Goal: Task Accomplishment & Management: Manage account settings

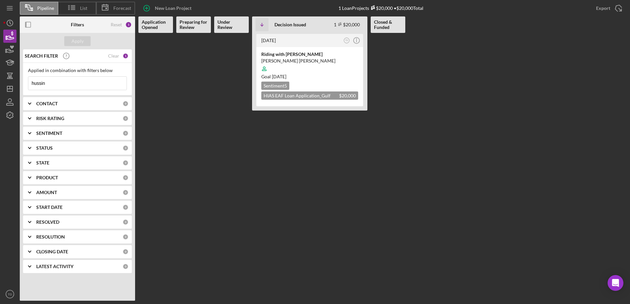
click at [50, 83] on input "hussin" at bounding box center [77, 83] width 98 height 13
drag, startPoint x: 50, startPoint y: 83, endPoint x: 15, endPoint y: 83, distance: 34.2
click at [15, 83] on div "Pipeline List Forecast New Loan Project 1 Loan Projects $20,000 • $20,000 Total…" at bounding box center [314, 150] width 623 height 301
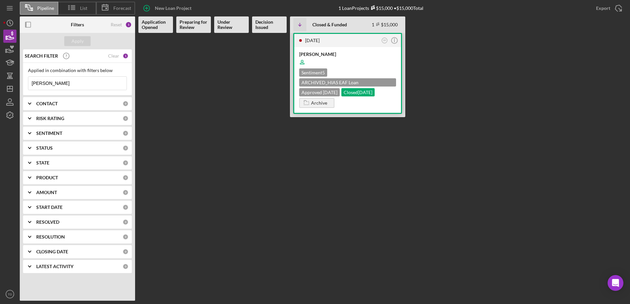
type input "alarcon"
click at [324, 54] on div "Miguel Alarcon" at bounding box center [347, 54] width 97 height 7
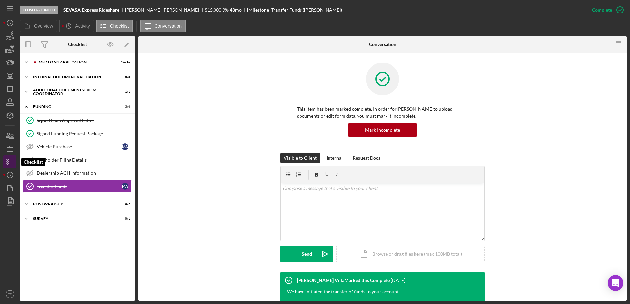
click at [10, 165] on icon "button" at bounding box center [10, 162] width 16 height 16
click at [10, 141] on icon "button" at bounding box center [10, 135] width 16 height 16
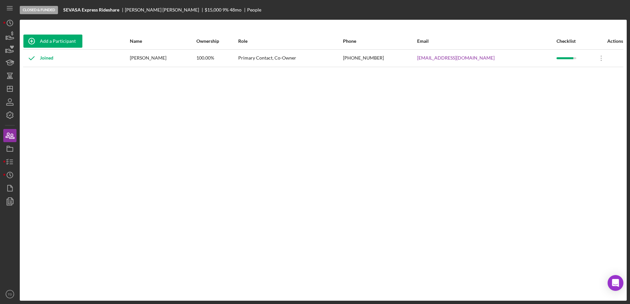
click at [107, 10] on b "SEVASA Express Rideshare" at bounding box center [91, 9] width 56 height 5
click at [10, 37] on icon "button" at bounding box center [10, 36] width 16 height 16
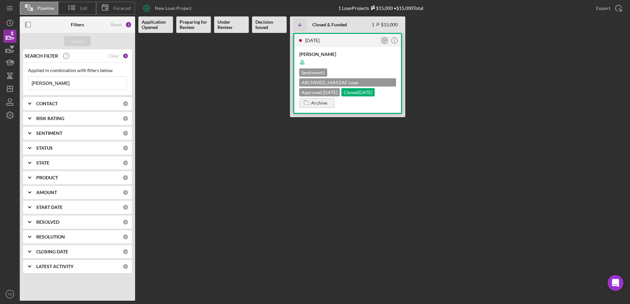
click at [383, 41] on text "SR" at bounding box center [384, 40] width 3 height 2
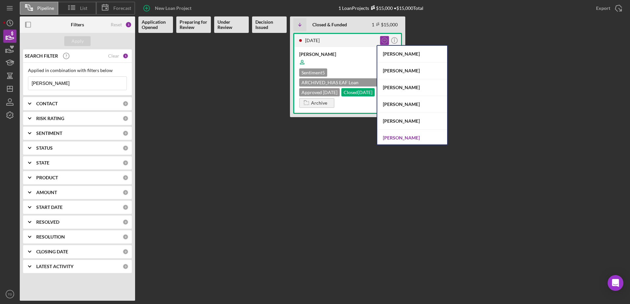
click at [405, 132] on div "Sandra Romero" at bounding box center [412, 138] width 70 height 17
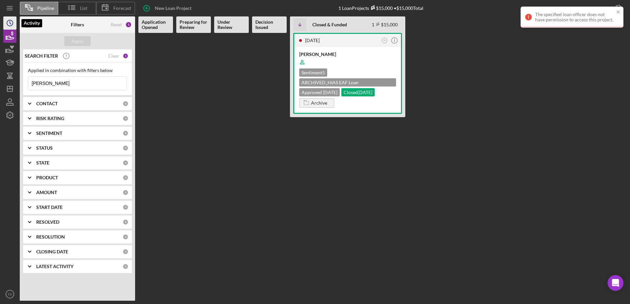
click at [10, 20] on circle "button" at bounding box center [10, 23] width 6 height 6
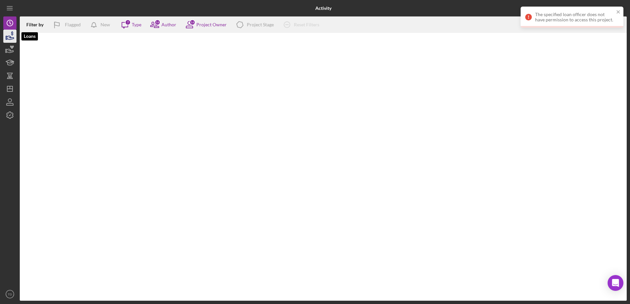
click at [14, 37] on icon "button" at bounding box center [10, 36] width 16 height 16
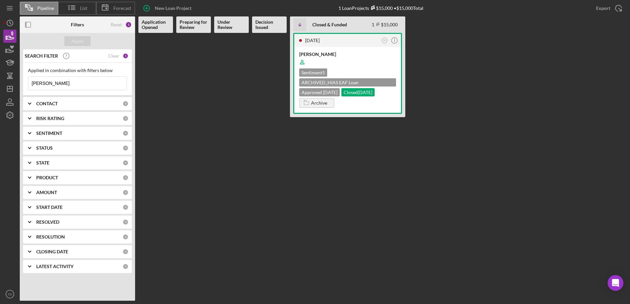
drag, startPoint x: 95, startPoint y: 85, endPoint x: -16, endPoint y: 91, distance: 112.1
click at [0, 91] on html "Pipeline List Forecast New Loan Project 1 Loan Projects $15,000 • $15,000 Total…" at bounding box center [315, 152] width 630 height 304
click at [179, 124] on Review at bounding box center [193, 167] width 35 height 268
click at [362, 42] on div "1 year ago" at bounding box center [342, 40] width 74 height 5
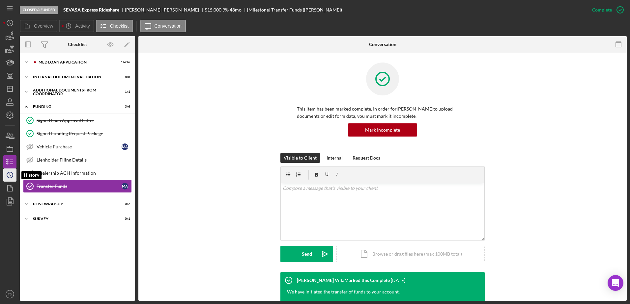
click at [10, 171] on icon "Icon/History" at bounding box center [10, 175] width 16 height 16
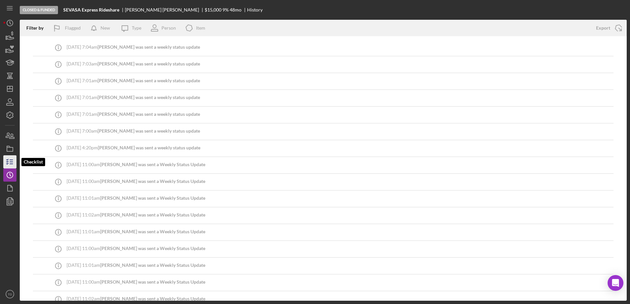
click at [12, 162] on line "button" at bounding box center [11, 162] width 3 height 0
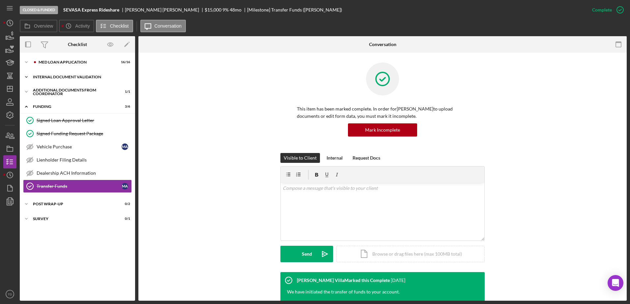
click at [63, 76] on div "Internal Document Validation" at bounding box center [80, 77] width 94 height 4
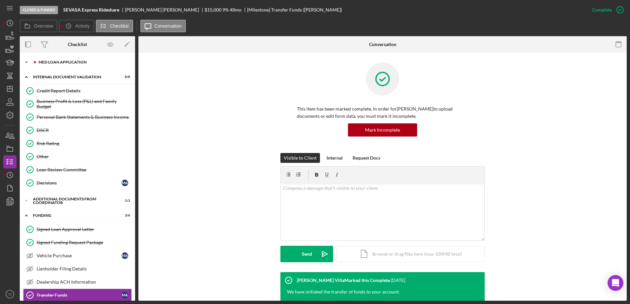
click at [61, 65] on div "Icon/Expander Med Loan Application 16 / 16" at bounding box center [77, 62] width 115 height 13
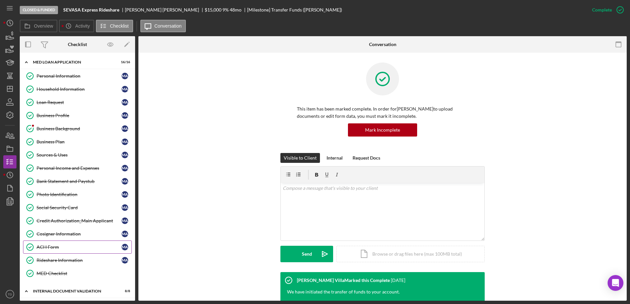
click at [59, 243] on link "ACH Form ACH Form M A" at bounding box center [77, 247] width 109 height 13
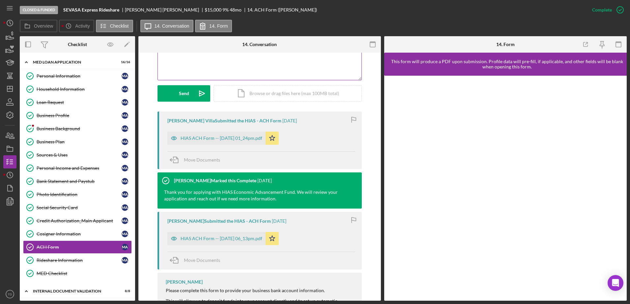
scroll to position [162, 0]
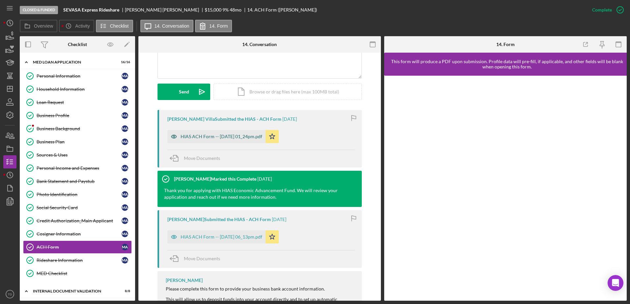
click at [251, 137] on div "HIAS ACH Form -- 2024-06-26 01_24pm.pdf" at bounding box center [221, 136] width 82 height 5
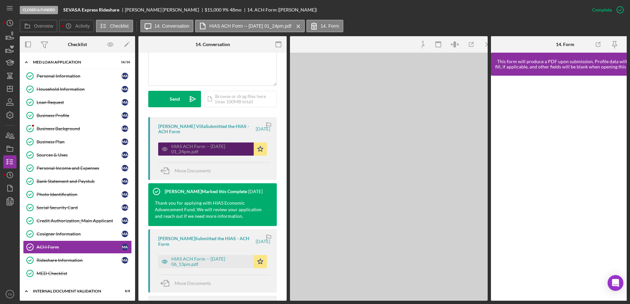
scroll to position [170, 0]
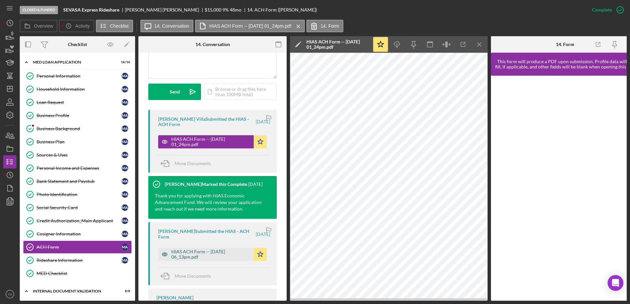
click at [228, 251] on div "HIAS ACH Form -- 2024-06-13 06_13pm.pdf" at bounding box center [210, 254] width 79 height 11
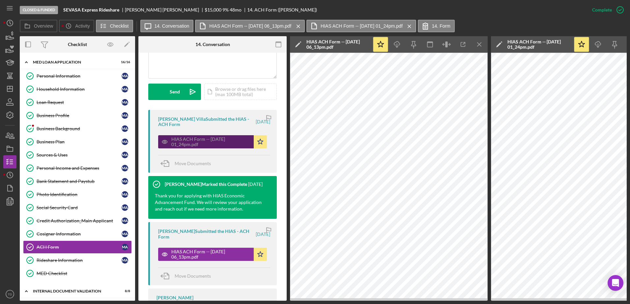
click at [229, 139] on div "HIAS ACH Form -- 2024-06-26 01_24pm.pdf" at bounding box center [210, 142] width 79 height 11
click at [480, 42] on icon "Icon/Menu Close" at bounding box center [479, 44] width 15 height 15
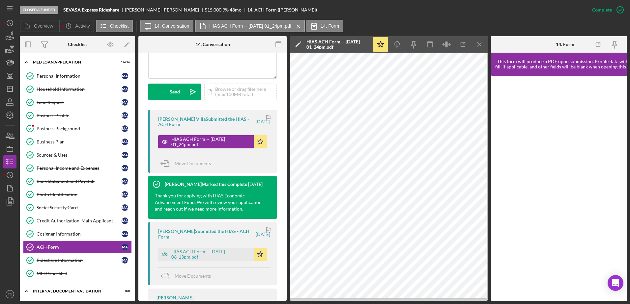
click at [480, 42] on icon "Icon/Menu Close" at bounding box center [479, 44] width 15 height 15
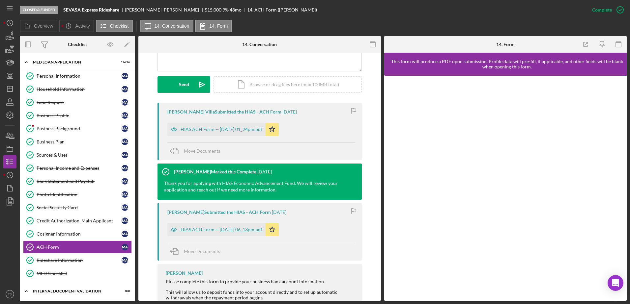
scroll to position [162, 0]
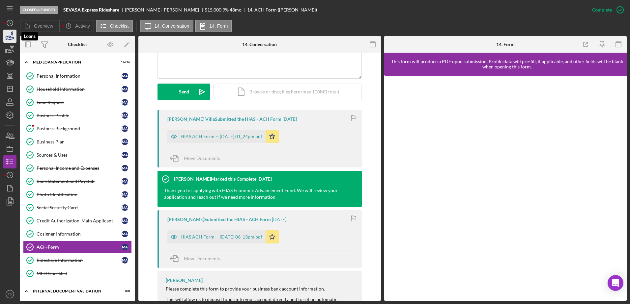
click at [15, 42] on icon "button" at bounding box center [10, 36] width 16 height 16
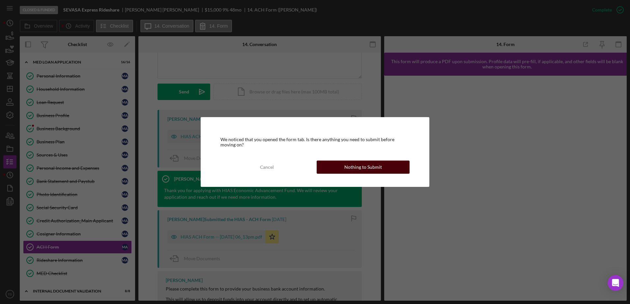
click at [327, 164] on button "Nothing to Submit" at bounding box center [362, 167] width 93 height 13
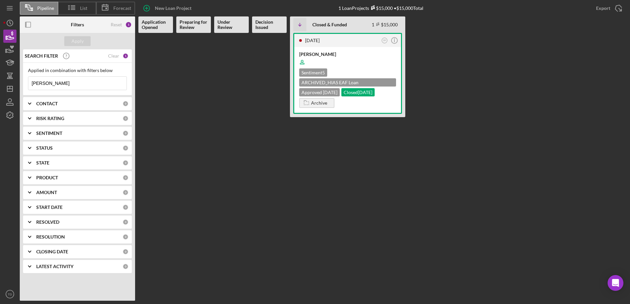
drag, startPoint x: 61, startPoint y: 84, endPoint x: -15, endPoint y: 75, distance: 76.5
click at [0, 75] on html "Pipeline List Forecast New Loan Project 1 Loan Projects $15,000 • $15,000 Total…" at bounding box center [315, 152] width 630 height 304
click at [34, 103] on icon "Icon/Expander" at bounding box center [29, 103] width 16 height 16
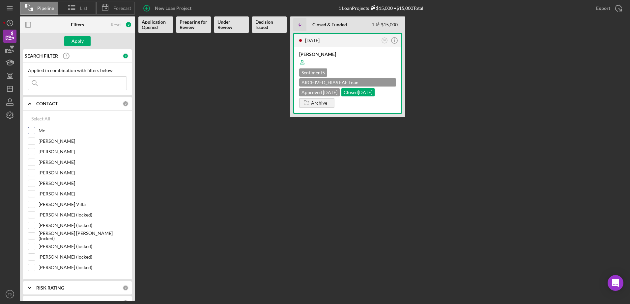
click at [36, 128] on div "Me" at bounding box center [77, 132] width 99 height 11
click at [31, 130] on input "Me" at bounding box center [31, 130] width 7 height 7
checkbox input "true"
click at [87, 44] on button "Apply" at bounding box center [77, 41] width 26 height 10
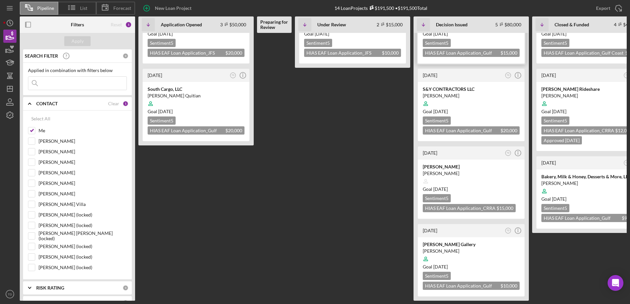
scroll to position [125, 0]
click at [481, 228] on div "3 months ago" at bounding box center [462, 230] width 80 height 5
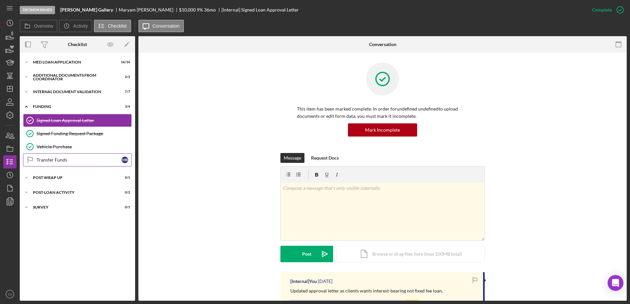
click at [63, 161] on div "Transfer Funds" at bounding box center [79, 159] width 85 height 5
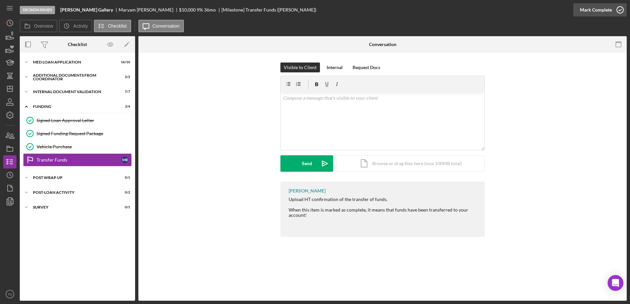
click at [619, 9] on icon "button" at bounding box center [619, 10] width 16 height 16
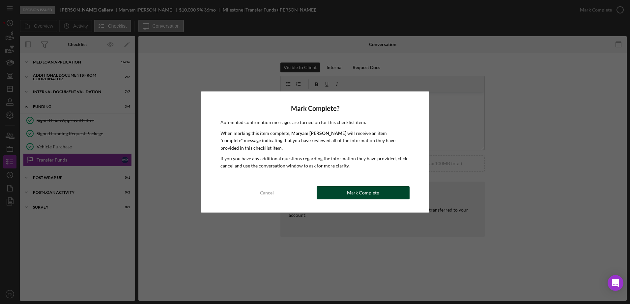
click at [348, 187] on div "Mark Complete" at bounding box center [363, 192] width 32 height 13
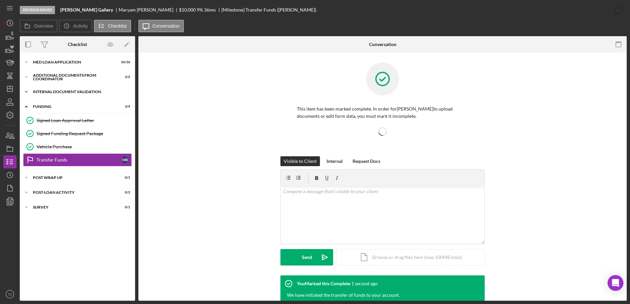
click at [77, 93] on div "Internal Document Validation" at bounding box center [80, 92] width 94 height 4
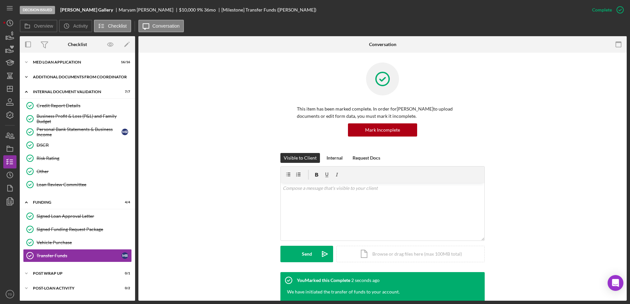
click at [65, 75] on div "Additional Documents from Coordinator" at bounding box center [80, 77] width 94 height 4
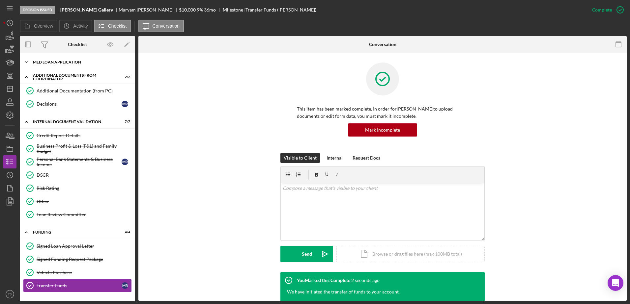
click at [61, 60] on div "Icon/Expander MED Loan Application 16 / 16" at bounding box center [77, 62] width 115 height 13
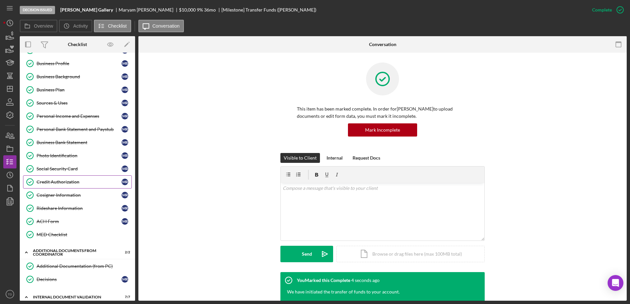
scroll to position [39, 0]
click at [14, 154] on icon "button" at bounding box center [10, 149] width 16 height 16
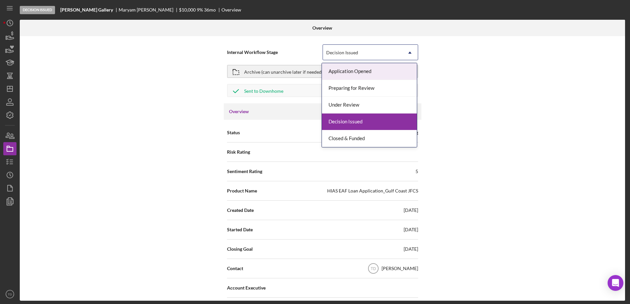
click at [351, 55] on div "Decision Issued" at bounding box center [342, 52] width 32 height 5
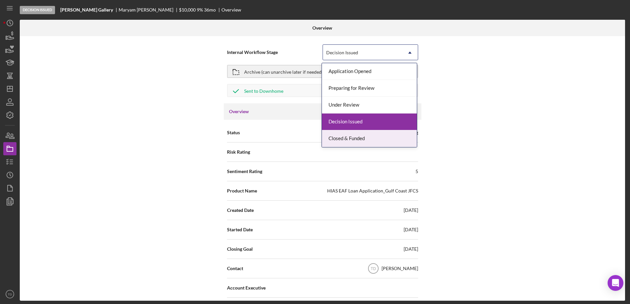
click at [349, 141] on div "Closed & Funded" at bounding box center [369, 138] width 95 height 17
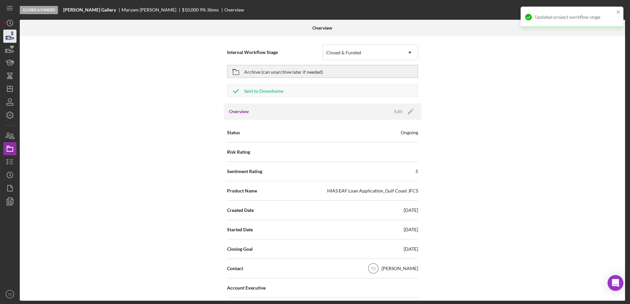
click at [15, 39] on icon "button" at bounding box center [10, 36] width 16 height 16
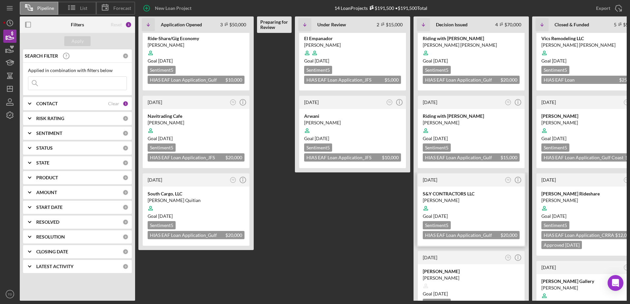
scroll to position [16, 0]
click at [331, 54] on div at bounding box center [352, 52] width 97 height 13
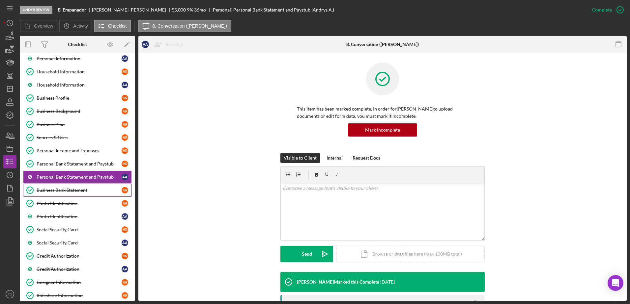
scroll to position [168, 0]
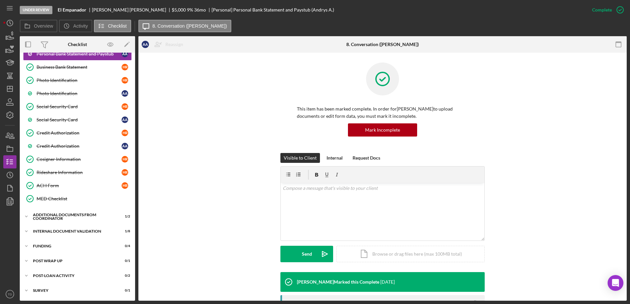
click at [62, 210] on div "A A H R Icon/Expander MED Loan Application 22 / 22 Personal Information Persona…" at bounding box center [77, 93] width 115 height 410
click at [59, 218] on div "Additional Documents from Coordinator" at bounding box center [80, 217] width 94 height 4
click at [63, 258] on div "Icon/Expander Internal Document Validation 1 / 8" at bounding box center [77, 261] width 115 height 13
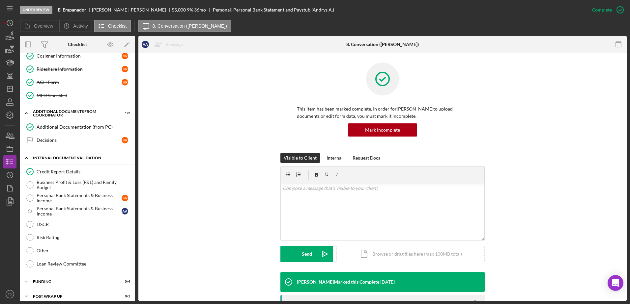
scroll to position [272, 0]
click at [61, 186] on div "Business Profit & Loss (P&L) and Family Budget" at bounding box center [84, 184] width 95 height 11
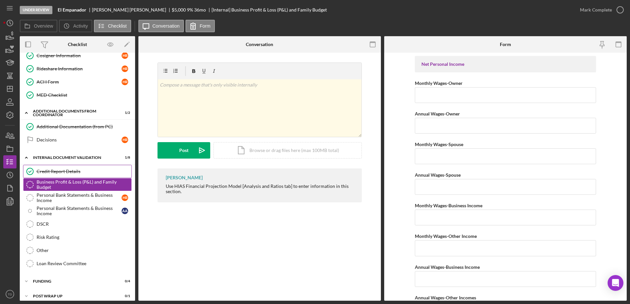
scroll to position [258, 0]
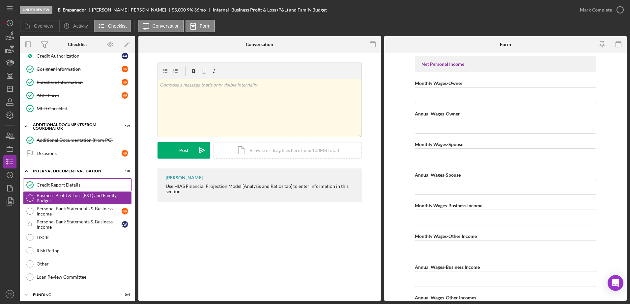
click at [72, 185] on div "Credit Report Details" at bounding box center [84, 184] width 95 height 5
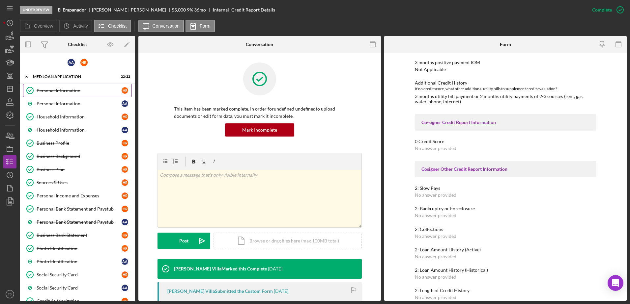
click at [81, 90] on div "Personal Information" at bounding box center [79, 90] width 85 height 5
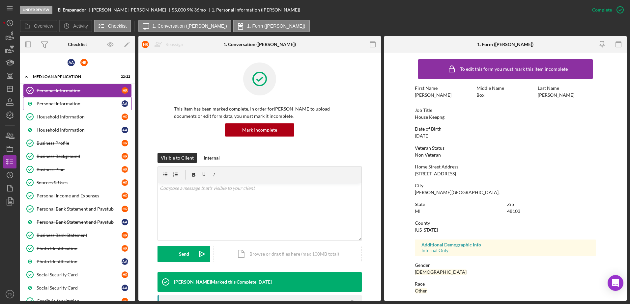
click at [76, 100] on link "Personal Information A A" at bounding box center [77, 103] width 109 height 13
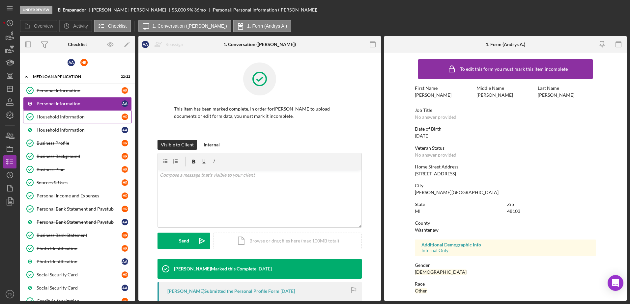
click at [72, 114] on div "Household Information" at bounding box center [79, 116] width 85 height 5
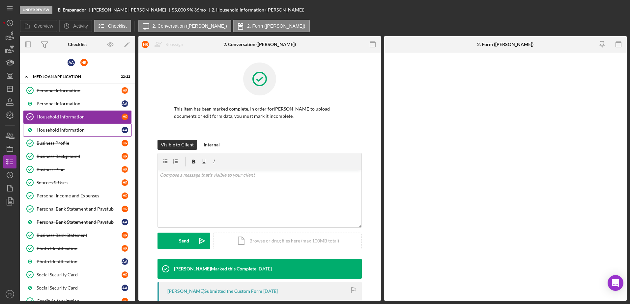
click at [68, 130] on div "Household Information" at bounding box center [79, 129] width 85 height 5
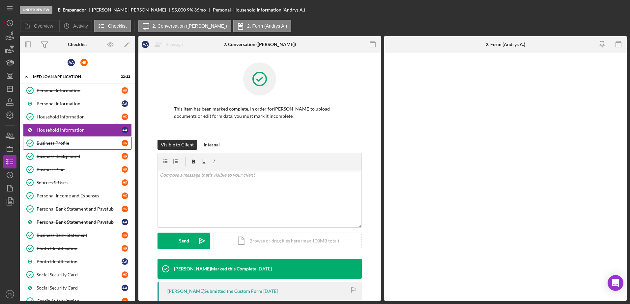
click at [64, 142] on div "Business Profile" at bounding box center [79, 143] width 85 height 5
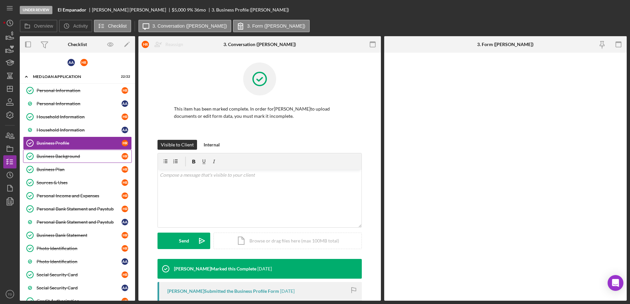
click at [61, 156] on div "Business Background" at bounding box center [79, 156] width 85 height 5
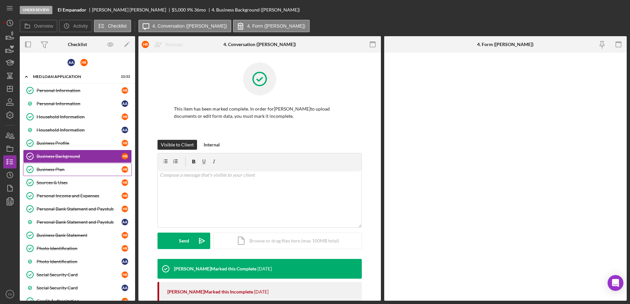
click at [59, 167] on div "Business Plan" at bounding box center [79, 169] width 85 height 5
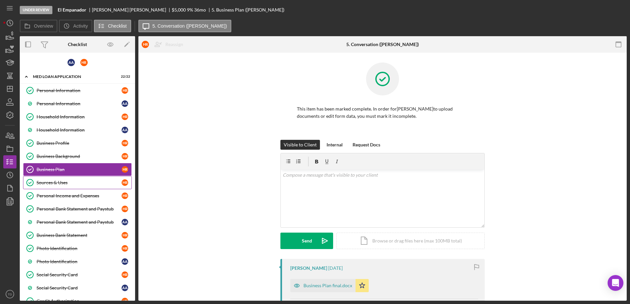
click at [58, 188] on link "Sources & Uses Sources & Uses H R" at bounding box center [77, 182] width 109 height 13
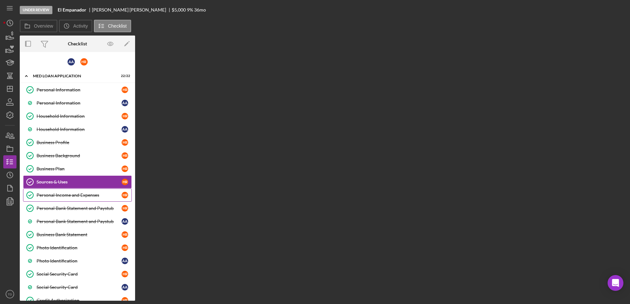
click at [58, 200] on link "Personal Income and Expenses Personal Income and Expenses H R" at bounding box center [77, 195] width 109 height 13
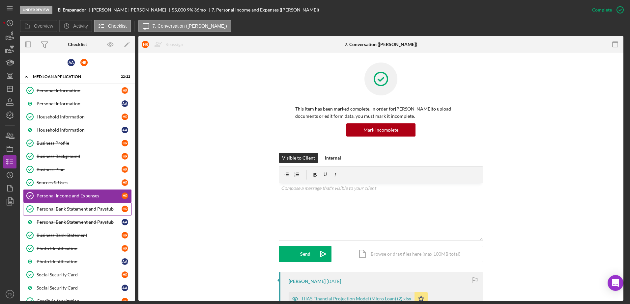
click at [59, 210] on div "Personal Bank Statement and Paystub" at bounding box center [79, 208] width 85 height 5
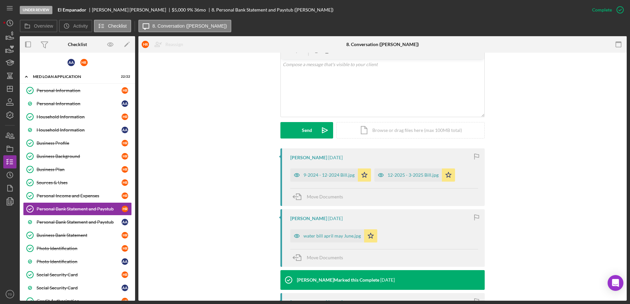
scroll to position [124, 0]
click at [97, 92] on div "Personal Information" at bounding box center [79, 90] width 85 height 5
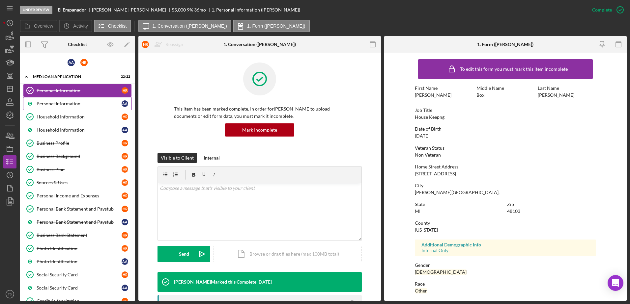
click at [73, 107] on link "Personal Information A A" at bounding box center [77, 103] width 109 height 13
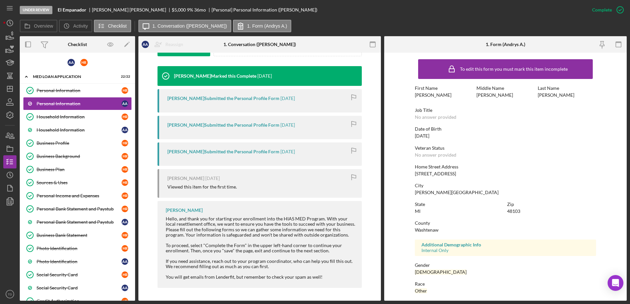
scroll to position [206, 0]
click at [63, 116] on div "Household Information" at bounding box center [79, 116] width 85 height 5
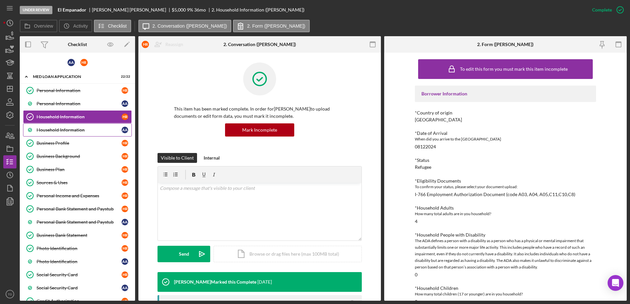
click at [64, 135] on link "Household Information A A" at bounding box center [77, 129] width 109 height 13
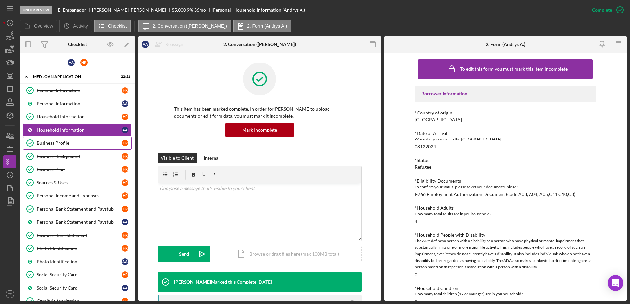
click at [64, 144] on div "Business Profile" at bounding box center [79, 143] width 85 height 5
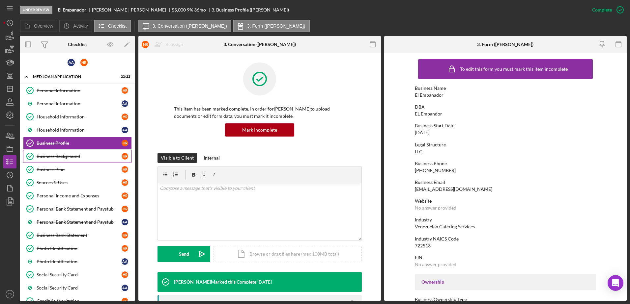
click at [63, 152] on link "Business Background Business Background H R" at bounding box center [77, 156] width 109 height 13
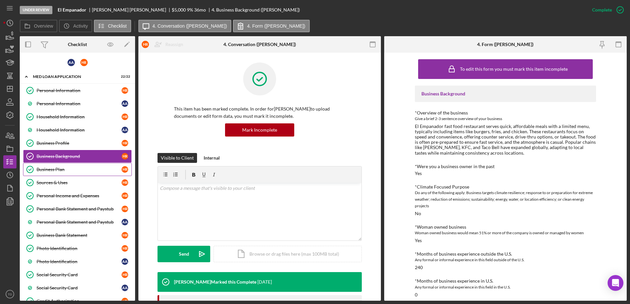
click at [62, 170] on div "Business Plan" at bounding box center [79, 169] width 85 height 5
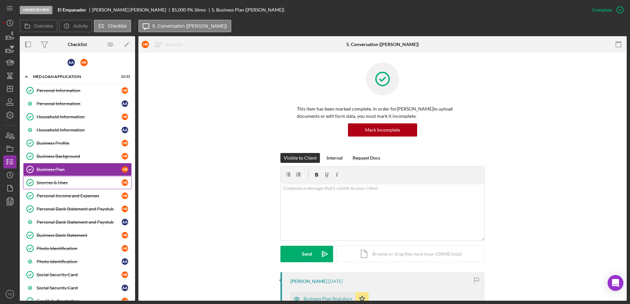
click at [60, 182] on div "Sources & Uses" at bounding box center [79, 182] width 85 height 5
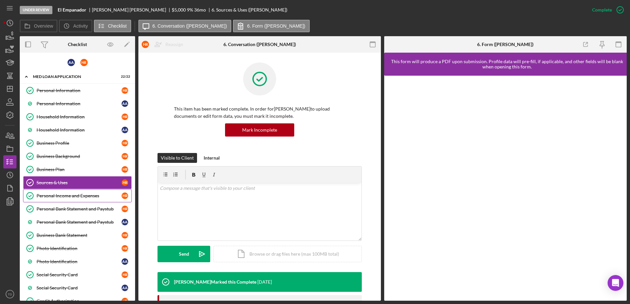
click at [61, 196] on div "Personal Income and Expenses" at bounding box center [79, 195] width 85 height 5
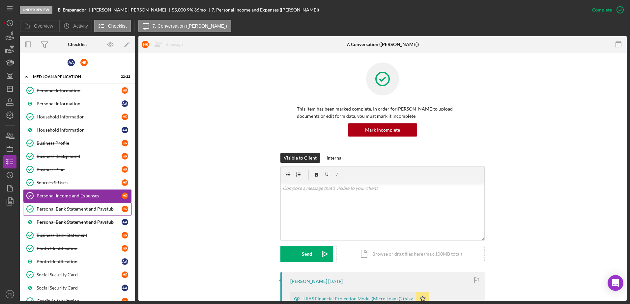
click at [61, 214] on link "Personal Bank Statement and Paystub Personal Bank Statement and Paystub H R" at bounding box center [77, 208] width 109 height 13
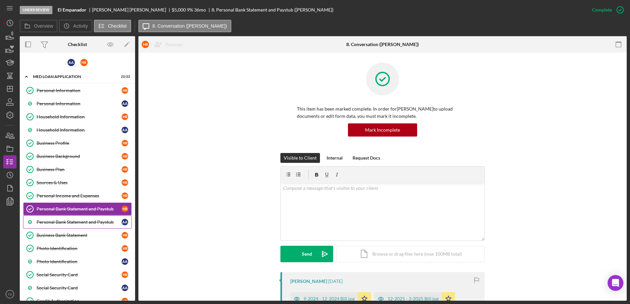
click at [61, 221] on div "Personal Bank Statement and Paystub" at bounding box center [79, 222] width 85 height 5
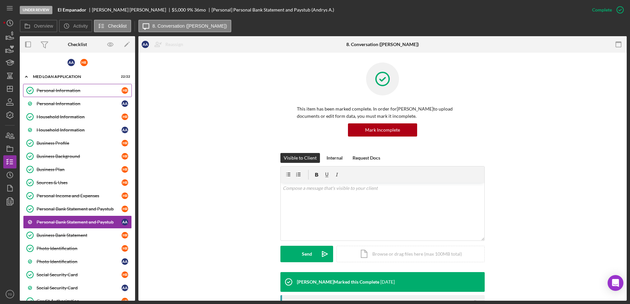
click at [90, 87] on link "Personal Information Personal Information H R" at bounding box center [77, 90] width 109 height 13
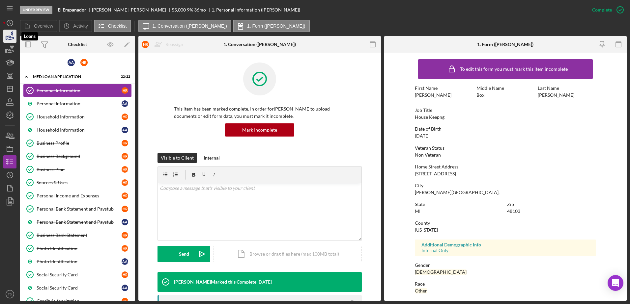
click at [16, 37] on icon "button" at bounding box center [10, 36] width 16 height 16
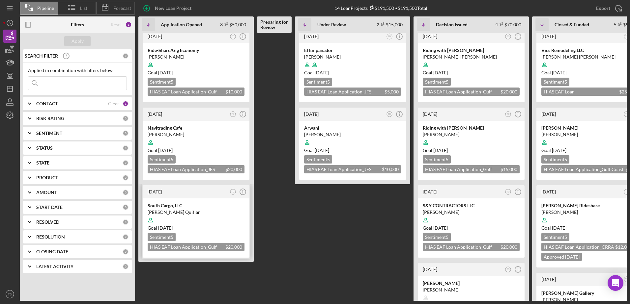
scroll to position [4, 0]
click at [329, 72] on time "[DATE]" at bounding box center [321, 72] width 14 height 6
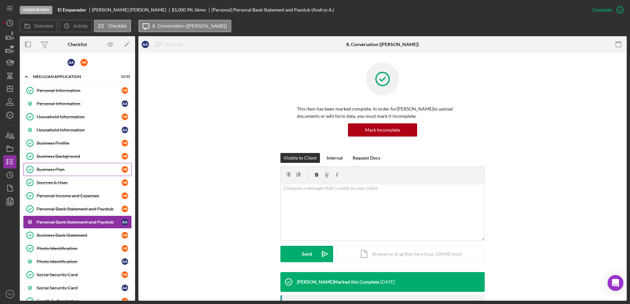
scroll to position [0, 0]
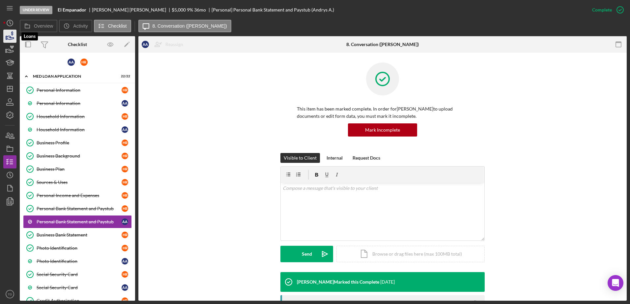
click at [8, 36] on icon "button" at bounding box center [10, 36] width 16 height 16
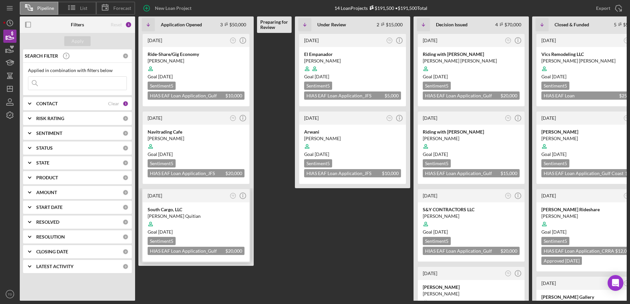
click at [172, 222] on div at bounding box center [196, 224] width 97 height 13
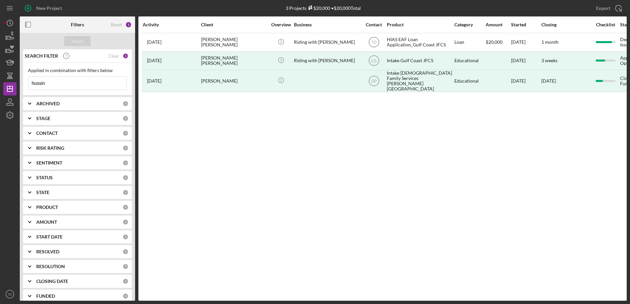
click at [67, 82] on input "hussin" at bounding box center [77, 83] width 98 height 13
drag, startPoint x: 67, startPoint y: 82, endPoint x: 25, endPoint y: 84, distance: 41.5
click at [25, 84] on div "Applied in combination with filters below hussin Icon/Menu Close" at bounding box center [77, 79] width 109 height 33
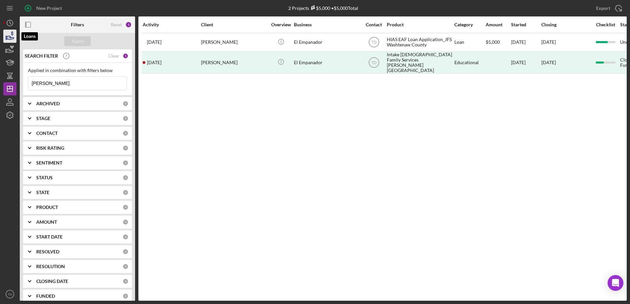
type input "heidi"
click at [9, 38] on icon "button" at bounding box center [10, 36] width 16 height 16
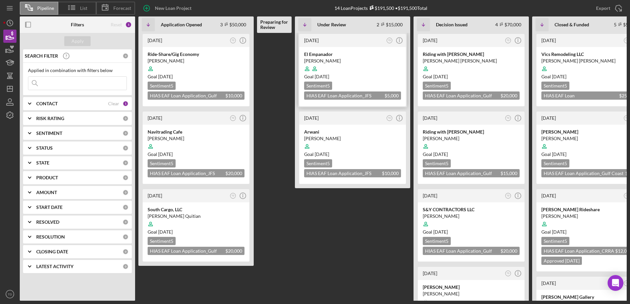
click at [348, 65] on div at bounding box center [352, 69] width 97 height 13
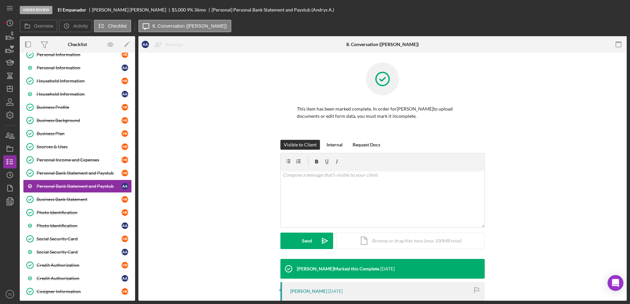
scroll to position [45, 0]
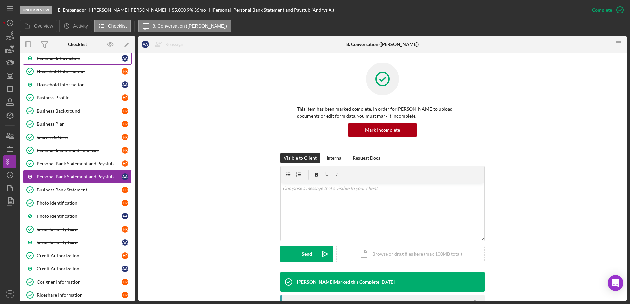
click at [74, 62] on link "Personal Information A A" at bounding box center [77, 58] width 109 height 13
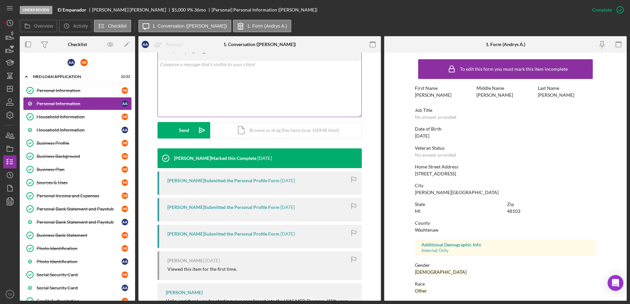
scroll to position [183, 0]
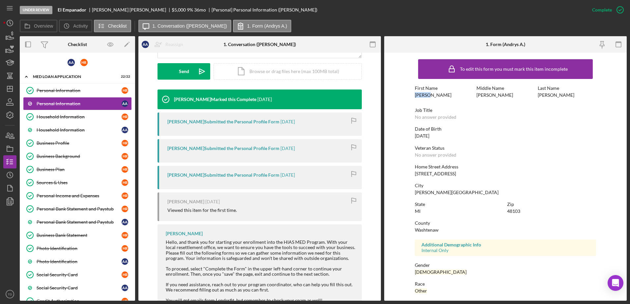
drag, startPoint x: 428, startPoint y: 97, endPoint x: 410, endPoint y: 96, distance: 18.1
click at [410, 96] on form "To edit this form you must mark this item incomplete First Name Andrys Middle N…" at bounding box center [505, 177] width 242 height 248
copy div "[PERSON_NAME]"
drag, startPoint x: 557, startPoint y: 98, endPoint x: 535, endPoint y: 96, distance: 21.8
click at [535, 96] on div "First Name Andrys Middle Name José Last Name Arteaga" at bounding box center [505, 95] width 181 height 19
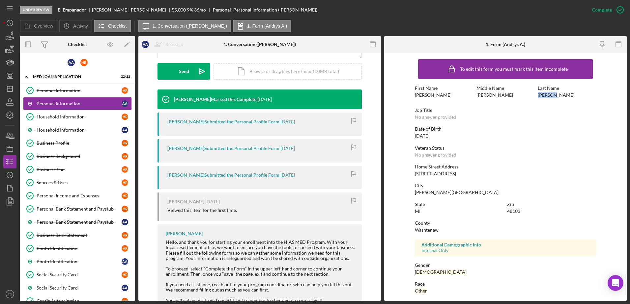
copy div "[PERSON_NAME]"
click at [65, 117] on div "Household Information" at bounding box center [79, 116] width 85 height 5
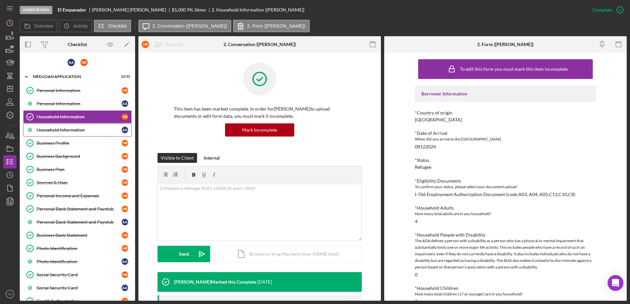
click at [65, 127] on div "Household Information" at bounding box center [79, 129] width 85 height 5
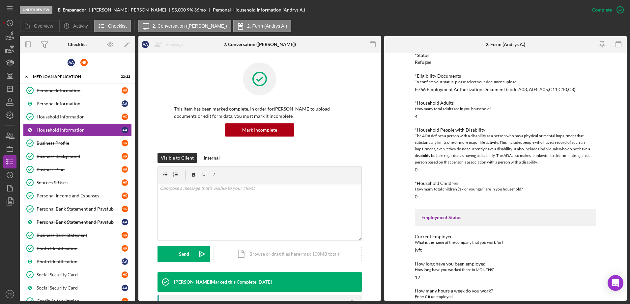
scroll to position [105, 0]
click at [80, 106] on div "Personal Information" at bounding box center [79, 103] width 85 height 5
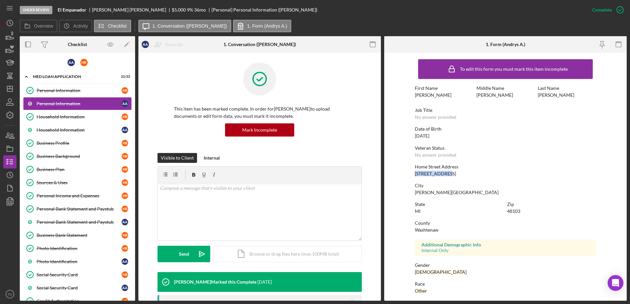
drag, startPoint x: 448, startPoint y: 175, endPoint x: 412, endPoint y: 174, distance: 36.6
click at [412, 174] on form "To edit this form you must mark this item incomplete First Name Andrys Middle N…" at bounding box center [505, 177] width 242 height 248
copy div "416 Ventura Ct"
click at [72, 272] on link "Social Security Card Social Security Card H R" at bounding box center [77, 274] width 109 height 13
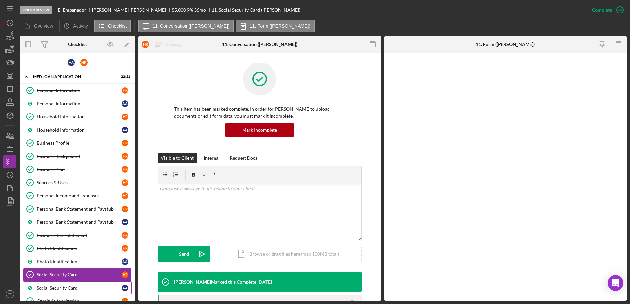
click at [72, 284] on link "Social Security Card A A" at bounding box center [77, 288] width 109 height 13
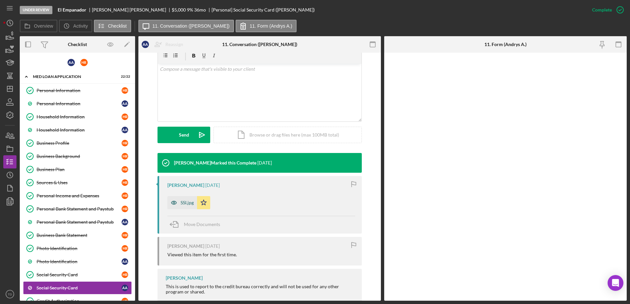
click at [187, 205] on div "SSI.jpg" at bounding box center [182, 202] width 30 height 13
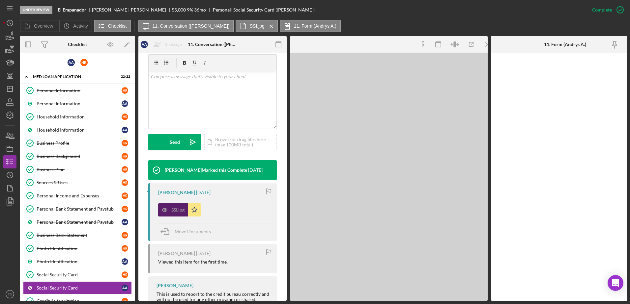
scroll to position [127, 0]
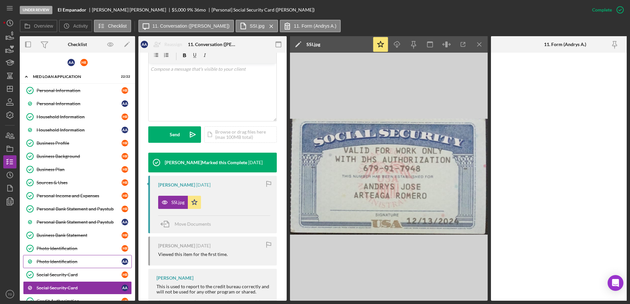
click at [69, 261] on div "Photo Identification" at bounding box center [79, 261] width 85 height 5
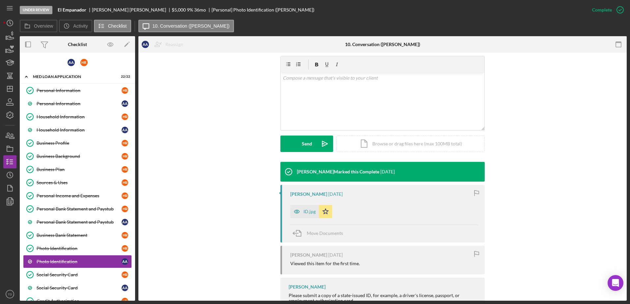
scroll to position [111, 0]
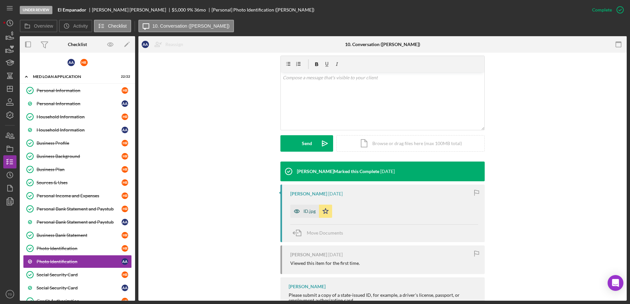
click at [308, 212] on div "ID.jpg" at bounding box center [309, 211] width 12 height 5
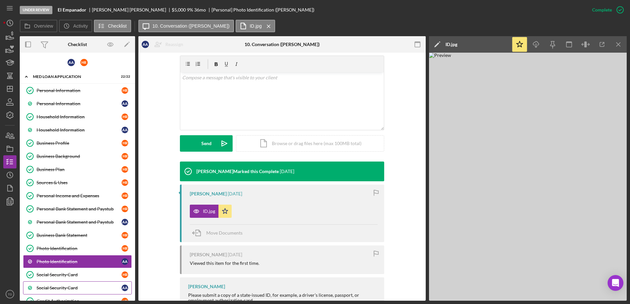
click at [60, 285] on div "Social Security Card" at bounding box center [79, 287] width 85 height 5
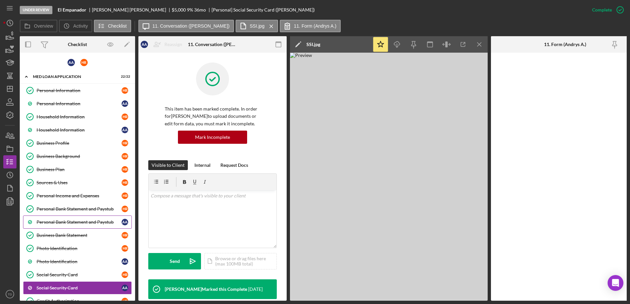
click at [50, 219] on link "Personal Bank Statement and Paystub A A" at bounding box center [77, 222] width 109 height 13
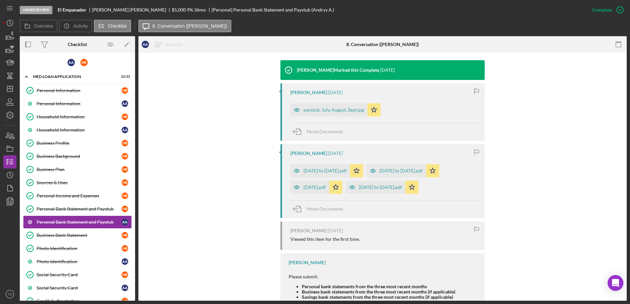
scroll to position [212, 0]
click at [320, 167] on div "July 17 to August 14.pdf" at bounding box center [320, 170] width 60 height 13
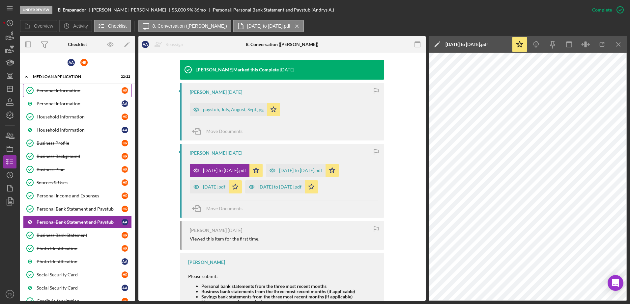
click at [91, 93] on div "Personal Information" at bounding box center [79, 90] width 85 height 5
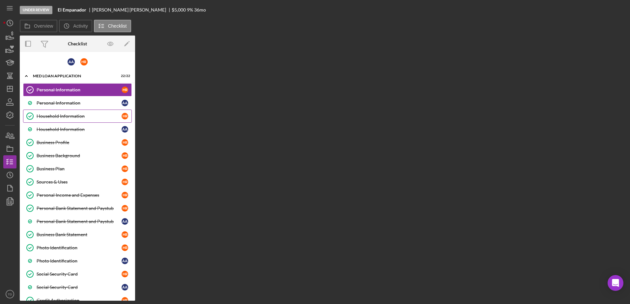
click at [80, 113] on link "Household Information Household Information H R" at bounding box center [77, 116] width 109 height 13
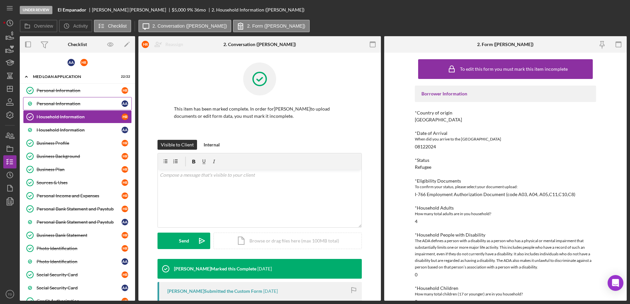
click at [81, 108] on link "Personal Information A A" at bounding box center [77, 103] width 109 height 13
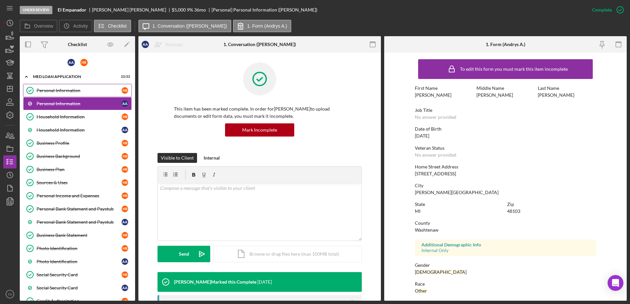
click at [51, 94] on link "Personal Information Personal Information H R" at bounding box center [77, 90] width 109 height 13
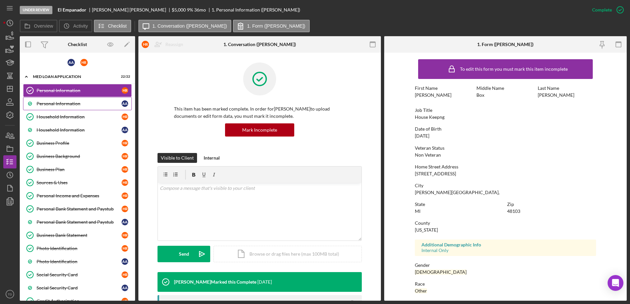
click at [49, 108] on link "Personal Information A A" at bounding box center [77, 103] width 109 height 13
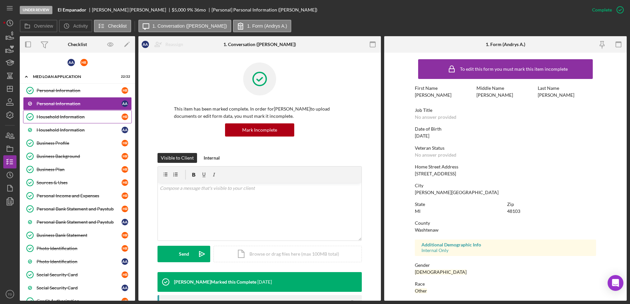
click at [47, 123] on link "Household Information Household Information H R" at bounding box center [77, 116] width 109 height 13
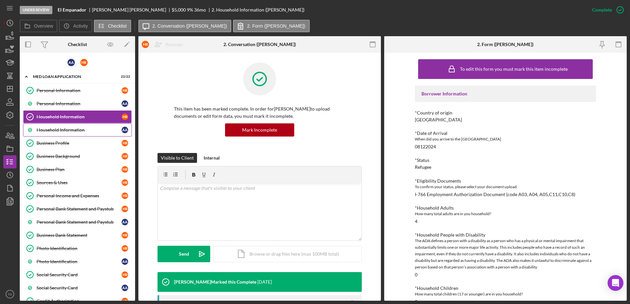
click at [47, 130] on div "Household Information" at bounding box center [79, 129] width 85 height 5
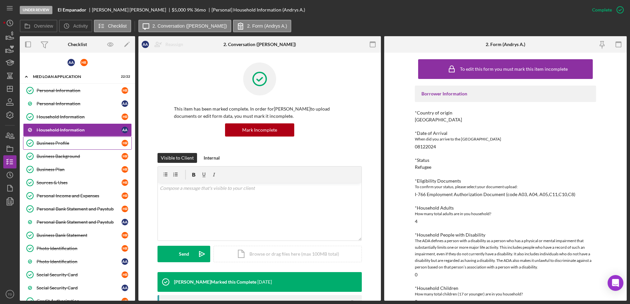
click at [45, 143] on div "Business Profile" at bounding box center [79, 143] width 85 height 5
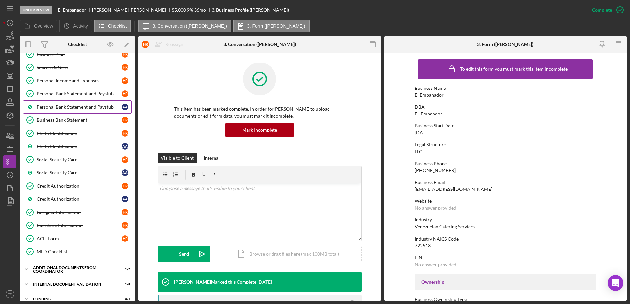
scroll to position [168, 0]
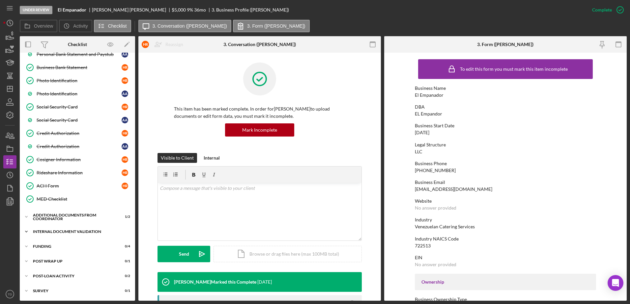
click at [58, 231] on div "Internal Document Validation" at bounding box center [80, 232] width 94 height 4
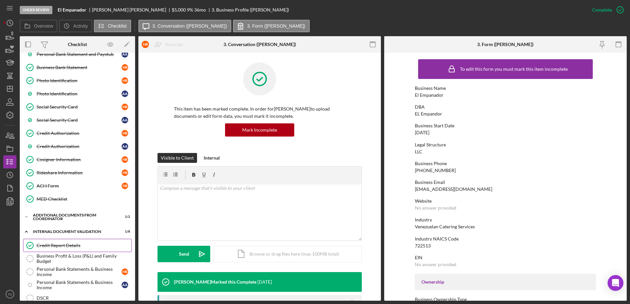
click at [52, 249] on link "Credit Report Details Credit Report Details" at bounding box center [77, 245] width 109 height 13
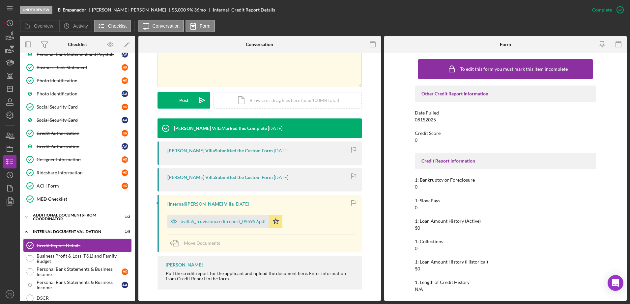
scroll to position [92, 0]
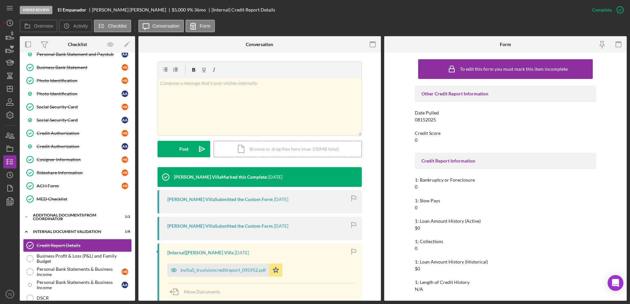
click at [294, 149] on div "Icon/Document Browse or drag files here (max 100MB total) Tap to choose files o…" at bounding box center [287, 149] width 148 height 16
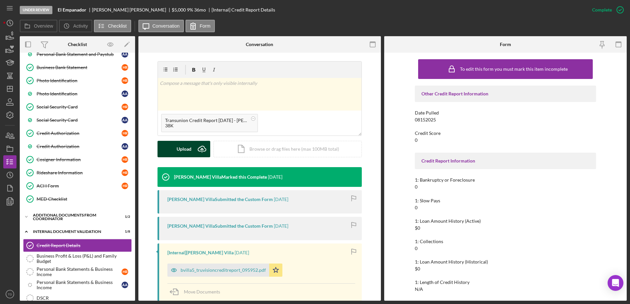
click at [188, 149] on div "Upload" at bounding box center [183, 149] width 15 height 16
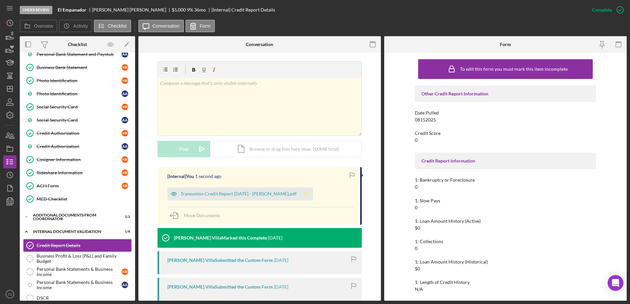
click at [308, 193] on polygon "button" at bounding box center [307, 193] width 6 height 5
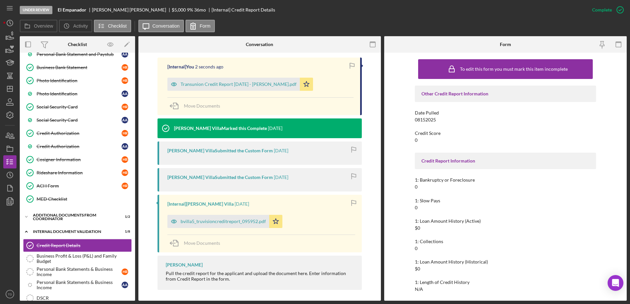
scroll to position [202, 0]
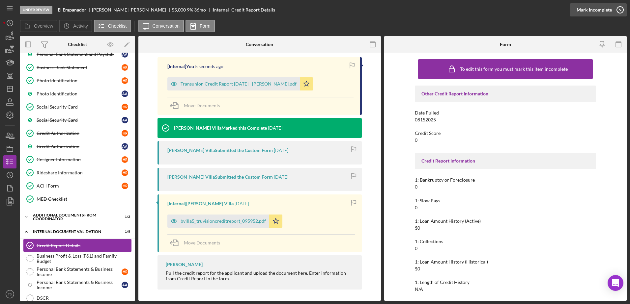
click at [619, 9] on line "button" at bounding box center [620, 10] width 2 height 2
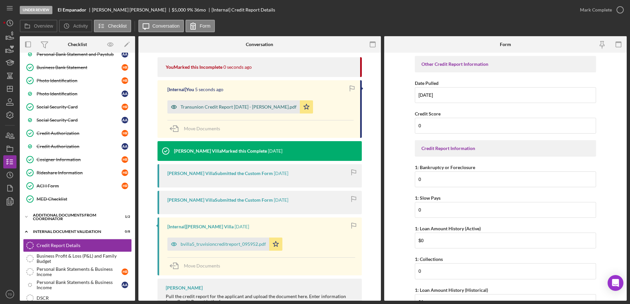
click at [272, 109] on div "Transunion Credit Report 9.30.2025 - Arteaga Romero.pdf" at bounding box center [238, 106] width 116 height 5
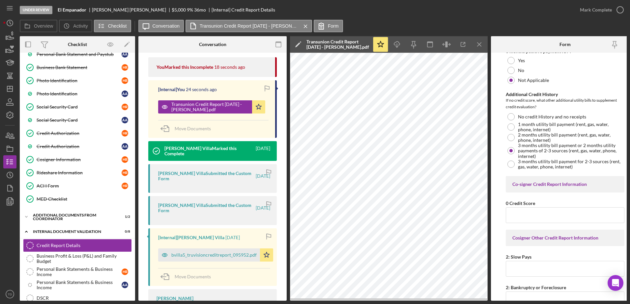
scroll to position [298, 0]
click at [548, 218] on input "0 Credit Score" at bounding box center [564, 216] width 119 height 16
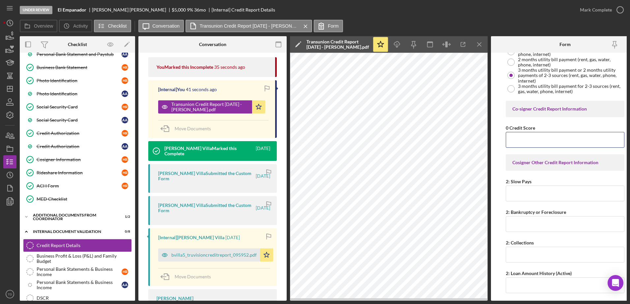
scroll to position [374, 0]
type input "0"
click at [522, 197] on input "2: Slow Pays" at bounding box center [564, 194] width 119 height 16
type input "0"
click at [520, 225] on input "2: Bankruptcy or Foreclosure" at bounding box center [564, 225] width 119 height 16
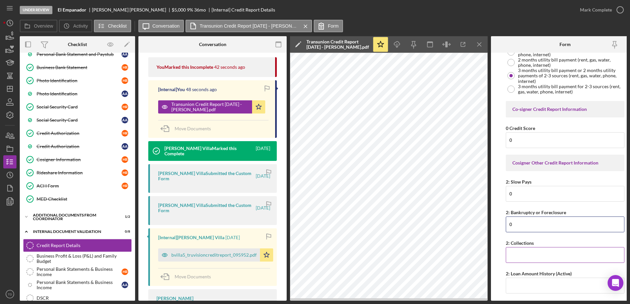
type input "0"
click at [520, 251] on input "2: Collections" at bounding box center [564, 255] width 119 height 16
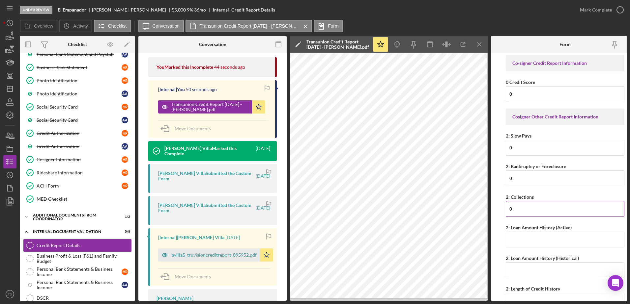
scroll to position [430, 0]
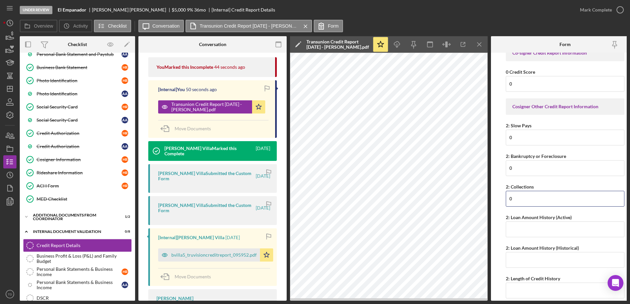
type input "0"
click at [523, 238] on div "Other Credit Report Information Date Pulled 08/15/2025 Credit Score 0 Credit Re…" at bounding box center [564, 29] width 119 height 807
click at [523, 233] on input "2: Loan Amount History (Active)" at bounding box center [564, 230] width 119 height 16
type input "$0"
click at [522, 257] on input "2: Loan Amount History (Historical)" at bounding box center [564, 260] width 119 height 16
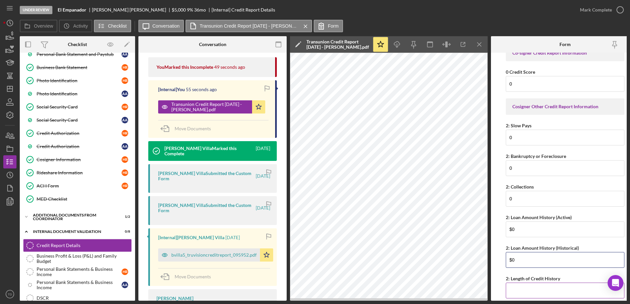
type input "$0"
click at [525, 290] on input "2: Length of Credit History" at bounding box center [564, 291] width 119 height 16
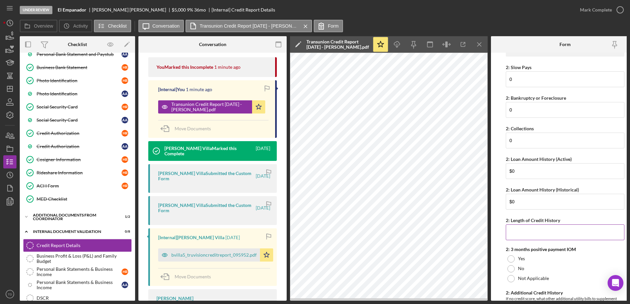
scroll to position [489, 0]
click at [510, 279] on div at bounding box center [510, 278] width 7 height 7
click at [510, 278] on div at bounding box center [510, 278] width 3 height 3
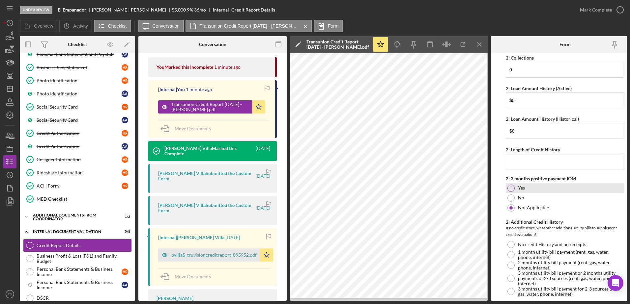
scroll to position [581, 0]
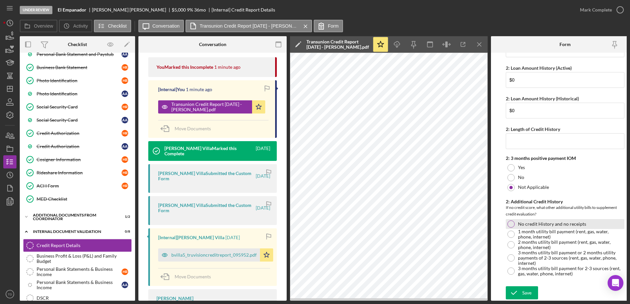
click at [506, 219] on div "No credit History and no receipts" at bounding box center [564, 224] width 119 height 10
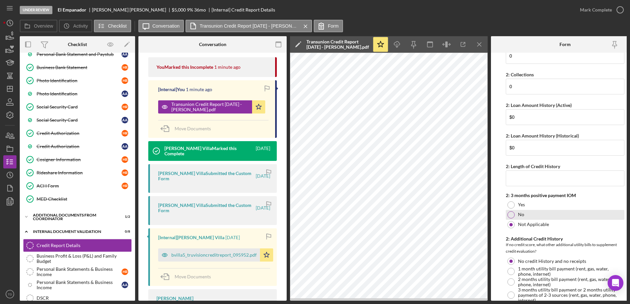
scroll to position [542, 0]
click at [554, 181] on input "2: Length of Credit History" at bounding box center [564, 179] width 119 height 16
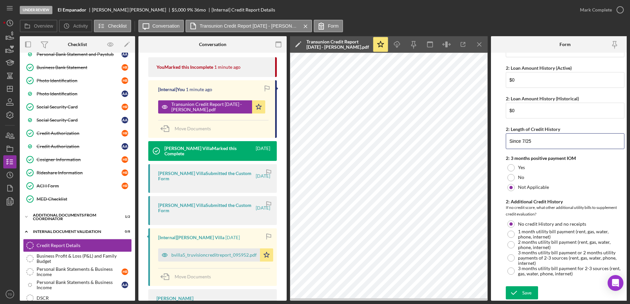
scroll to position [581, 0]
type input "Since 7/25"
click at [512, 259] on div at bounding box center [510, 258] width 7 height 7
click at [520, 290] on icon "submit" at bounding box center [513, 293] width 16 height 16
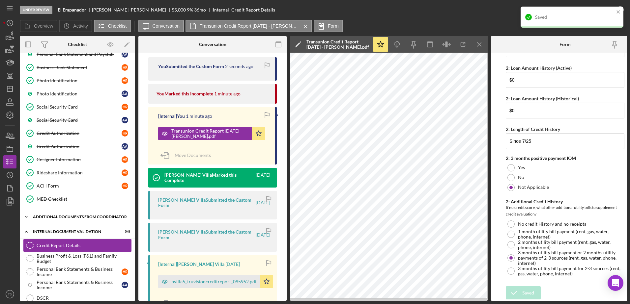
click at [78, 222] on div "Icon/Expander Additional Documents from Coordinator 1 / 2" at bounding box center [77, 216] width 115 height 13
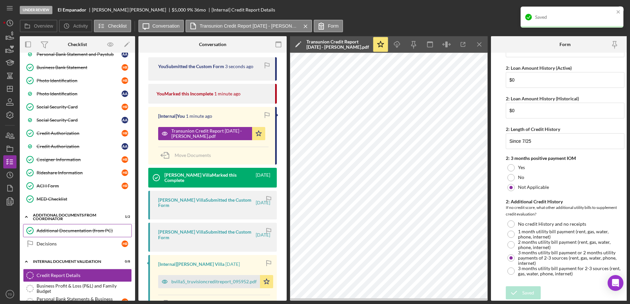
click at [66, 231] on div "Additional Documentation (from PC)" at bounding box center [84, 230] width 95 height 5
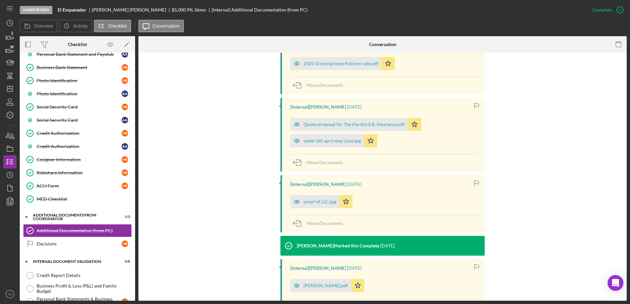
scroll to position [236, 0]
click at [346, 144] on div "water bill april may June.jpg" at bounding box center [327, 140] width 74 height 13
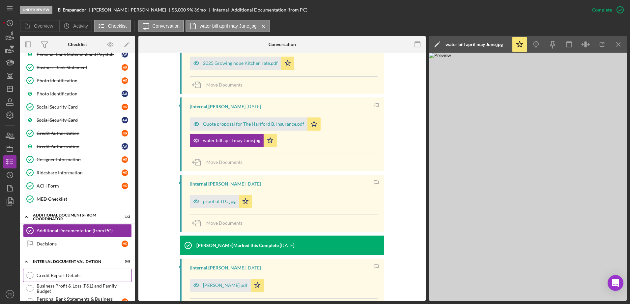
click at [71, 278] on div "Credit Report Details" at bounding box center [84, 275] width 95 height 5
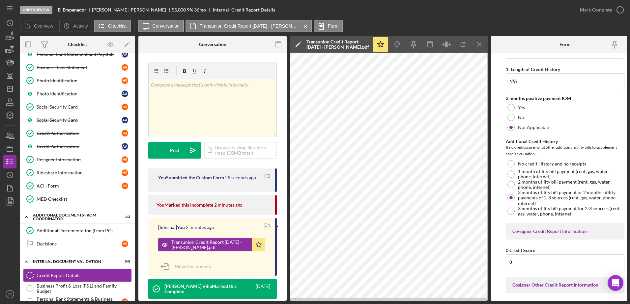
scroll to position [251, 0]
click at [512, 164] on div at bounding box center [510, 164] width 7 height 7
click at [620, 11] on icon "button" at bounding box center [619, 10] width 16 height 16
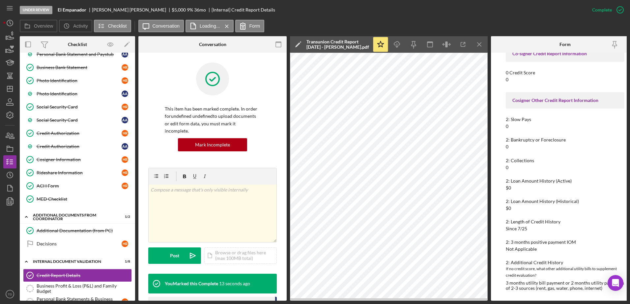
scroll to position [318, 0]
click at [619, 13] on circle "button" at bounding box center [619, 10] width 7 height 7
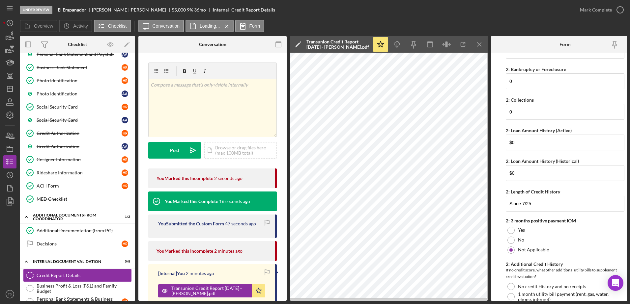
scroll to position [581, 0]
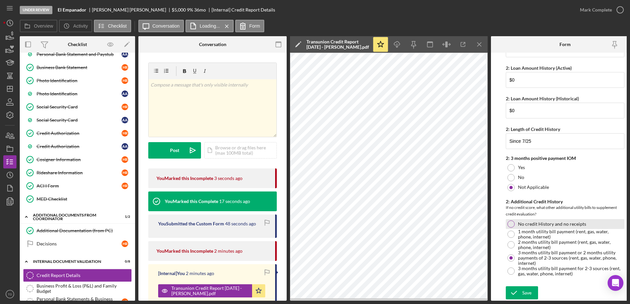
click at [511, 224] on div at bounding box center [510, 224] width 7 height 7
click at [527, 290] on div "Save" at bounding box center [526, 292] width 9 height 13
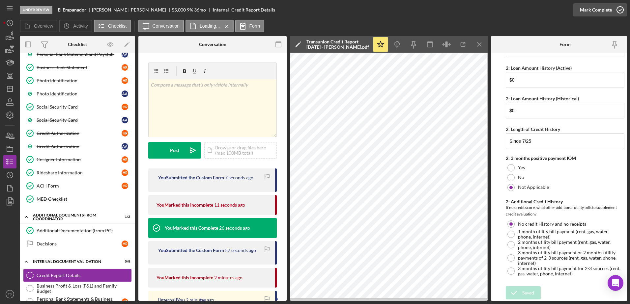
click at [621, 13] on icon "button" at bounding box center [619, 10] width 16 height 16
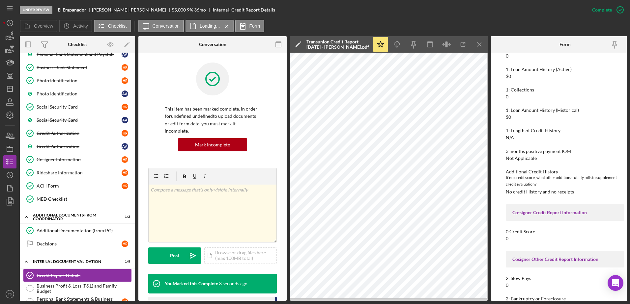
scroll to position [0, 0]
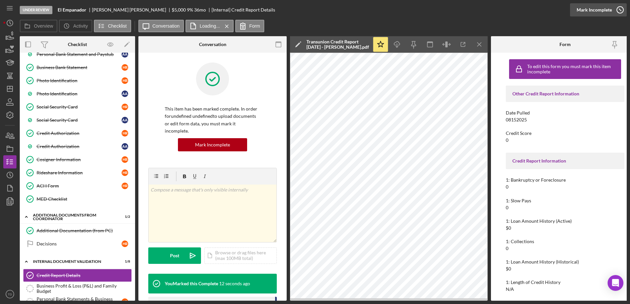
click at [618, 11] on icon "button" at bounding box center [619, 10] width 16 height 16
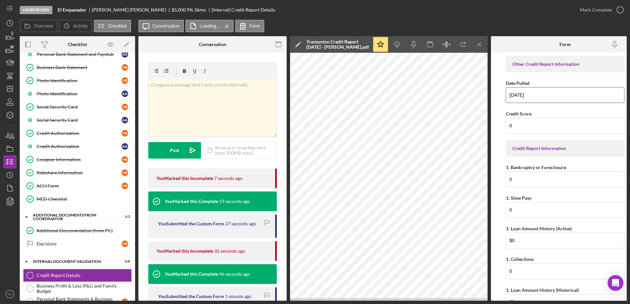
click at [540, 95] on input "08/15/2025" at bounding box center [564, 95] width 119 height 16
type input "08/15/2025"
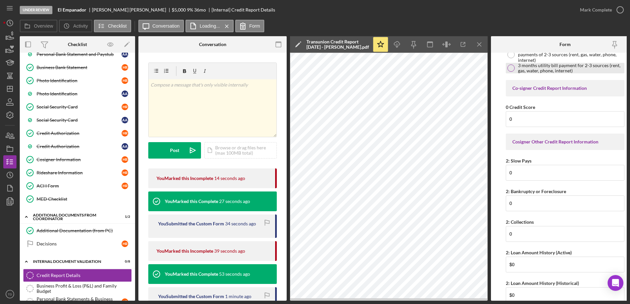
scroll to position [403, 0]
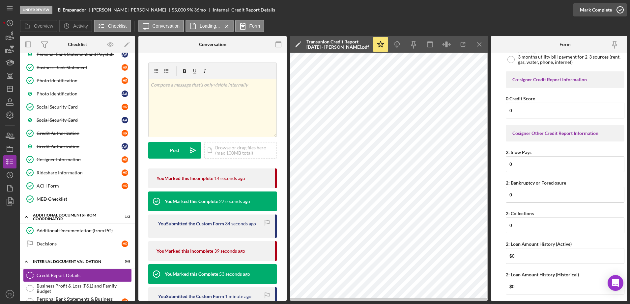
click at [623, 12] on icon "button" at bounding box center [619, 10] width 16 height 16
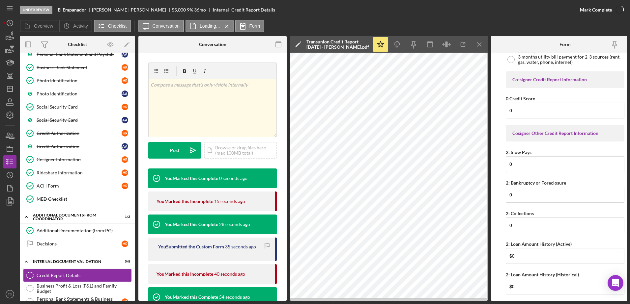
scroll to position [430, 0]
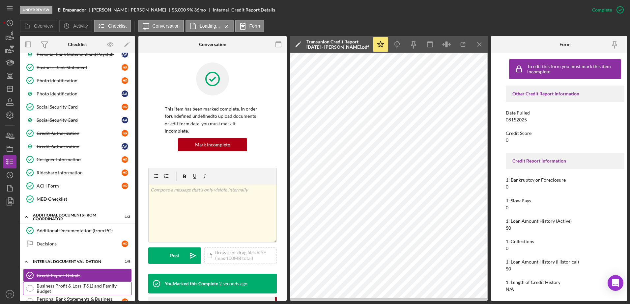
click at [65, 292] on div "Business Profit & Loss (P&L) and Family Budget" at bounding box center [84, 288] width 95 height 11
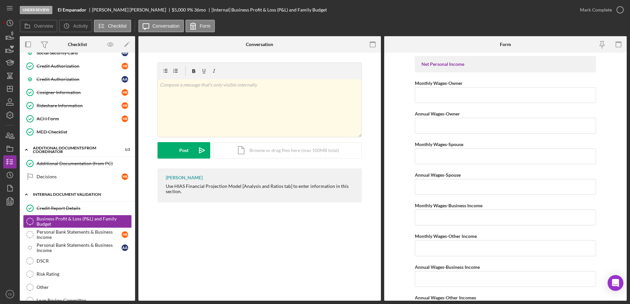
scroll to position [236, 0]
click at [67, 238] on div "Personal Bank Statements & Business Income" at bounding box center [79, 234] width 85 height 11
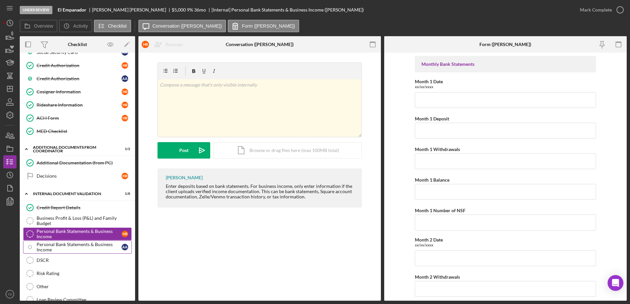
click at [65, 247] on div "Personal Bank Statements & Business Income" at bounding box center [79, 247] width 85 height 11
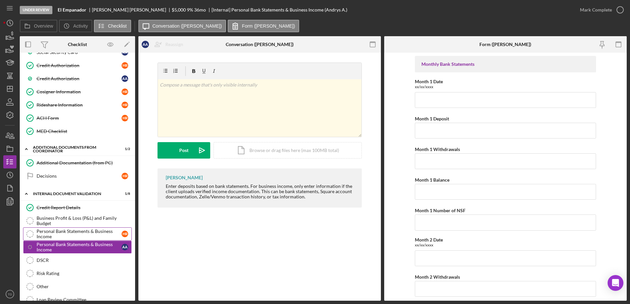
click at [65, 229] on div "Personal Bank Statements & Business Income" at bounding box center [79, 234] width 85 height 11
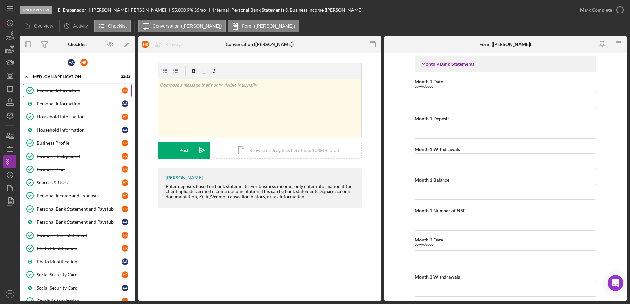
click at [66, 86] on link "Personal Information Personal Information H R" at bounding box center [77, 90] width 109 height 13
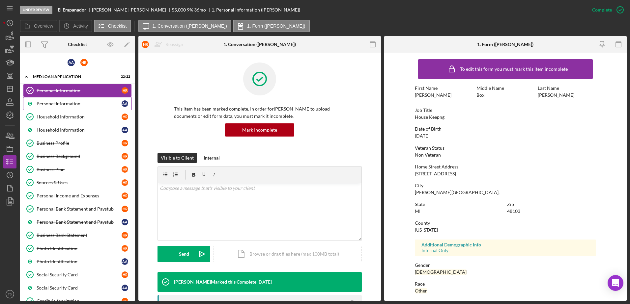
click at [66, 100] on link "Personal Information A A" at bounding box center [77, 103] width 109 height 13
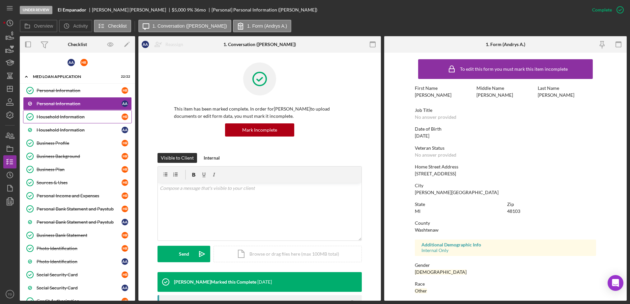
click at [66, 114] on div "Household Information" at bounding box center [79, 116] width 85 height 5
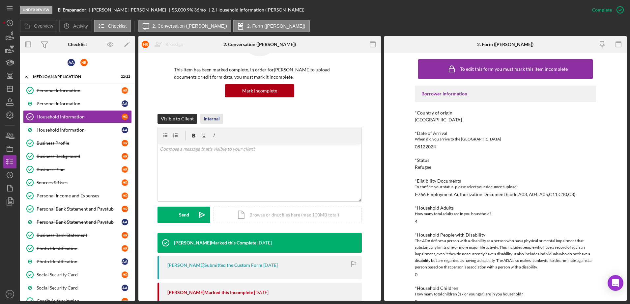
scroll to position [40, 0]
click at [89, 129] on div "Household Information" at bounding box center [79, 129] width 85 height 5
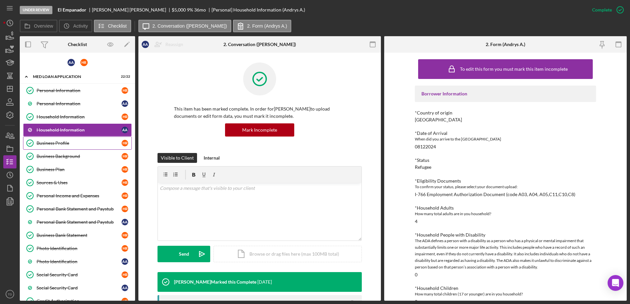
click at [80, 138] on link "Business Profile Business Profile H R" at bounding box center [77, 143] width 109 height 13
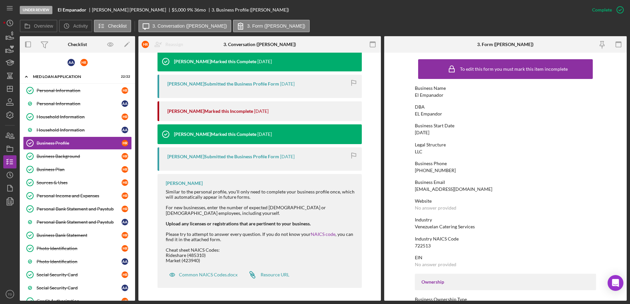
scroll to position [340, 0]
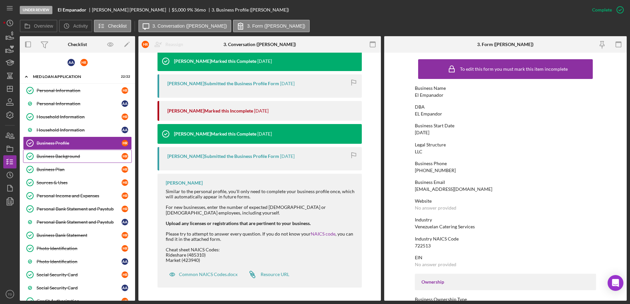
click at [75, 158] on div "Business Background" at bounding box center [79, 156] width 85 height 5
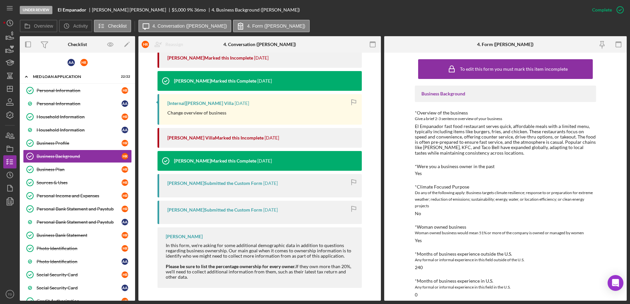
scroll to position [247, 0]
click at [95, 173] on link "Business Plan Business Plan H R" at bounding box center [77, 169] width 109 height 13
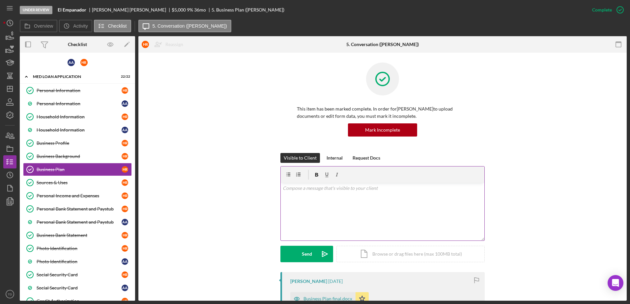
scroll to position [127, 0]
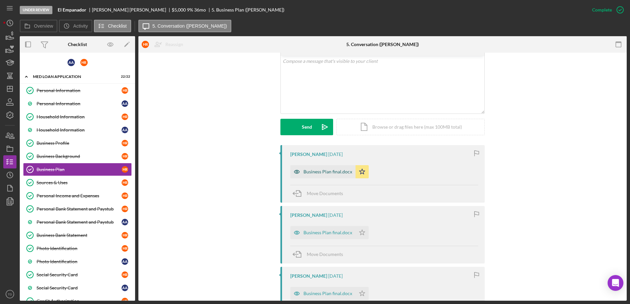
click at [336, 169] on div "Business Plan final.docx" at bounding box center [327, 171] width 49 height 5
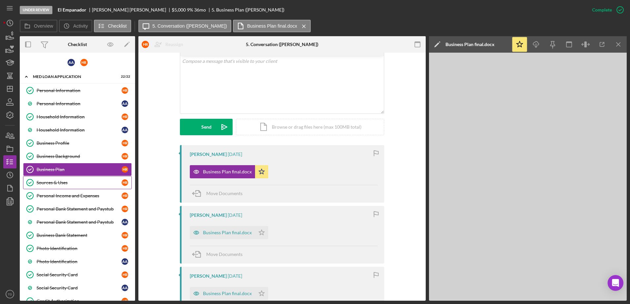
click at [62, 183] on div "Sources & Uses" at bounding box center [79, 182] width 85 height 5
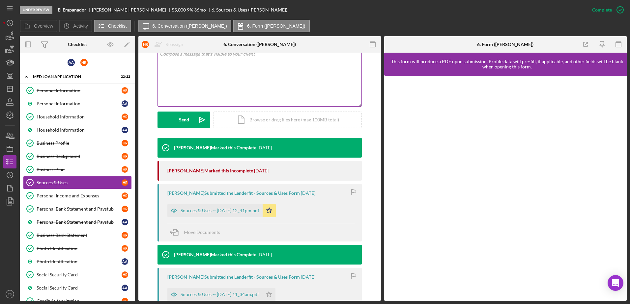
scroll to position [135, 0]
click at [253, 217] on div "Mibrak Tewolde Submitted the Lenderfit - Sources & Uses Form 1 month ago Source…" at bounding box center [259, 213] width 204 height 58
click at [252, 212] on div "Sources & Uses -- 2025-08-27 12_41pm.pdf" at bounding box center [219, 210] width 79 height 5
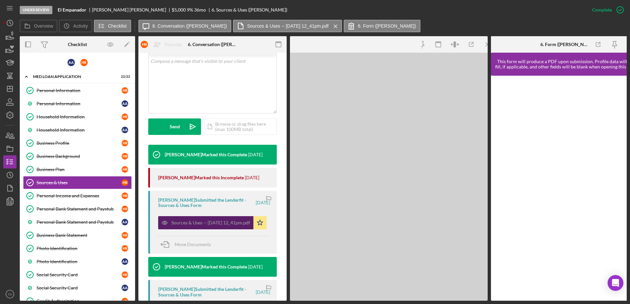
scroll to position [142, 0]
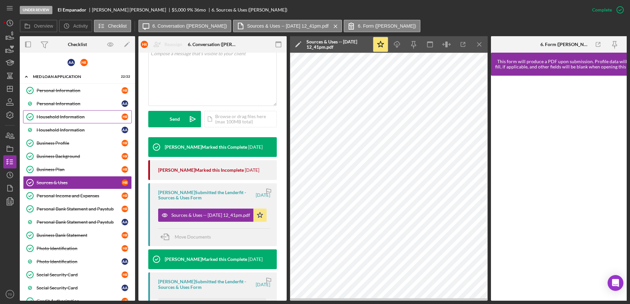
click at [71, 118] on div "Household Information" at bounding box center [79, 116] width 85 height 5
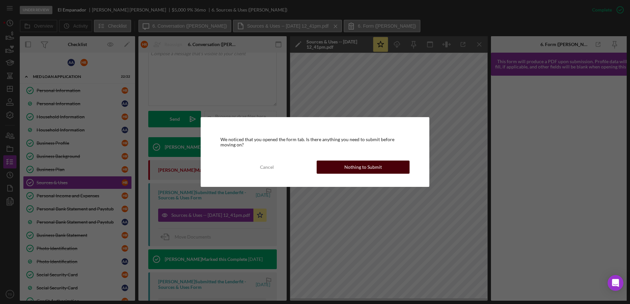
click at [346, 168] on div "Nothing to Submit" at bounding box center [363, 167] width 38 height 13
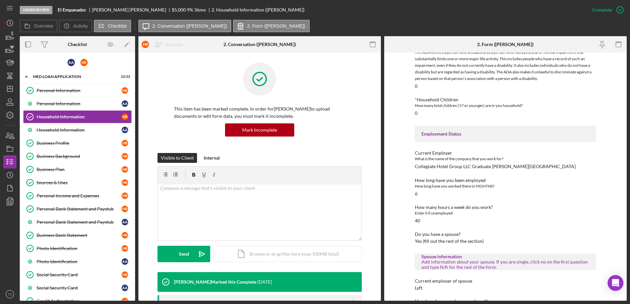
scroll to position [189, 0]
click at [81, 151] on link "Business Background Business Background H R" at bounding box center [77, 156] width 109 height 13
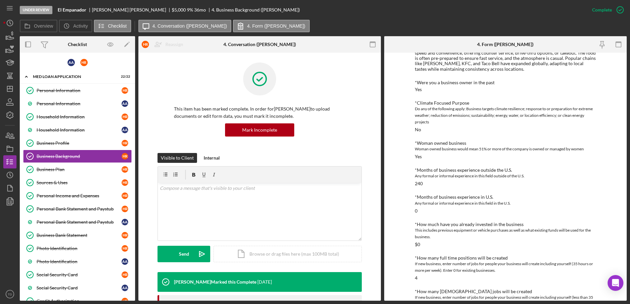
scroll to position [165, 0]
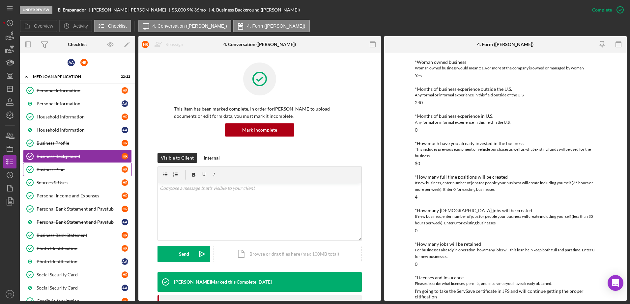
click at [75, 170] on div "Business Plan" at bounding box center [79, 169] width 85 height 5
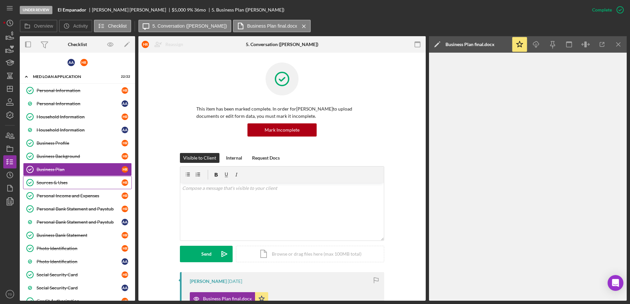
click at [63, 185] on div "Sources & Uses" at bounding box center [79, 182] width 85 height 5
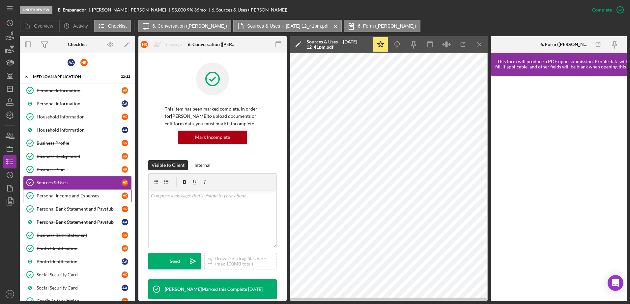
click at [62, 195] on div "Personal Income and Expenses" at bounding box center [79, 195] width 85 height 5
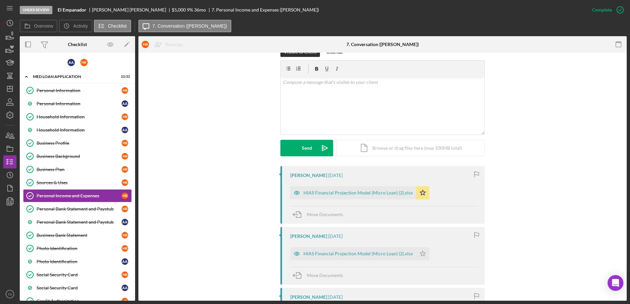
scroll to position [116, 0]
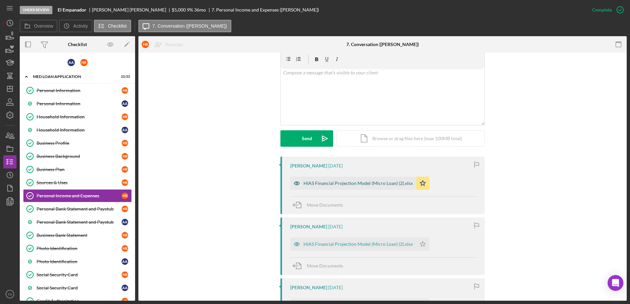
click at [385, 179] on div "HIAS Financial Projection Model (Micro Loan) (2).xlsx" at bounding box center [353, 183] width 126 height 13
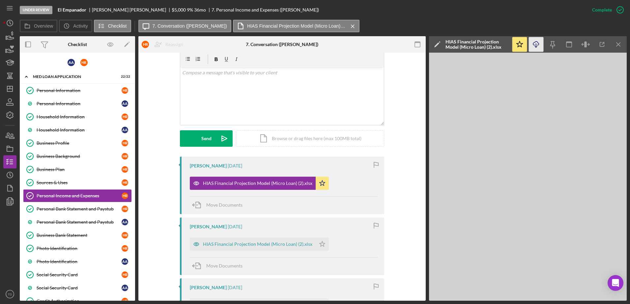
click at [536, 45] on icon "Icon/Download" at bounding box center [535, 44] width 15 height 15
click at [82, 210] on div "Personal Bank Statement and Paystub" at bounding box center [79, 208] width 85 height 5
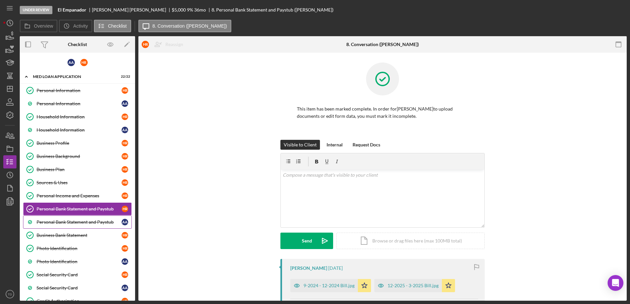
click at [80, 224] on div "Personal Bank Statement and Paystub" at bounding box center [79, 222] width 85 height 5
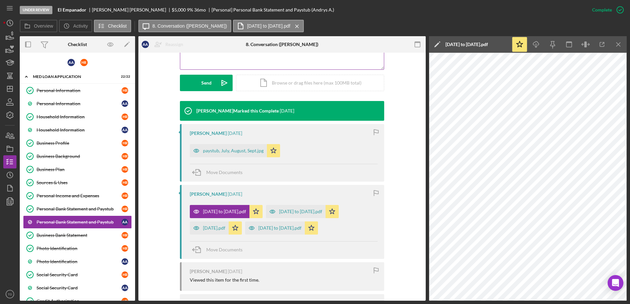
scroll to position [172, 0]
click at [108, 211] on div "Personal Bank Statement and Paystub" at bounding box center [79, 208] width 85 height 5
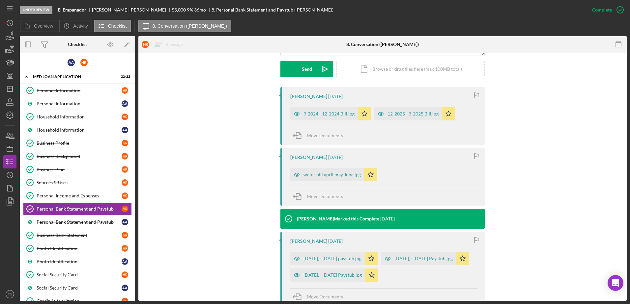
scroll to position [185, 0]
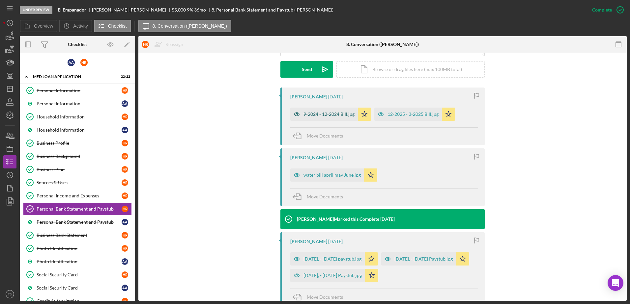
click at [337, 119] on div "9-2024 - 12-2024 Bill.jpg" at bounding box center [323, 114] width 67 height 13
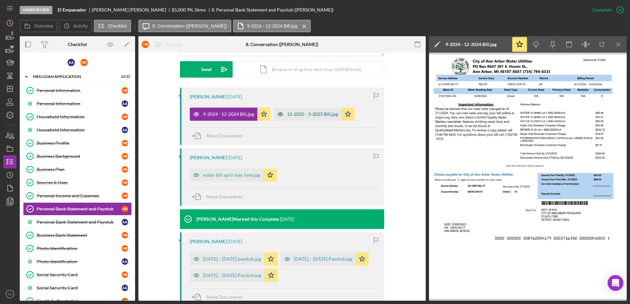
click at [313, 114] on div "12-2025 - 3-2025 Bill.jpg" at bounding box center [312, 114] width 51 height 5
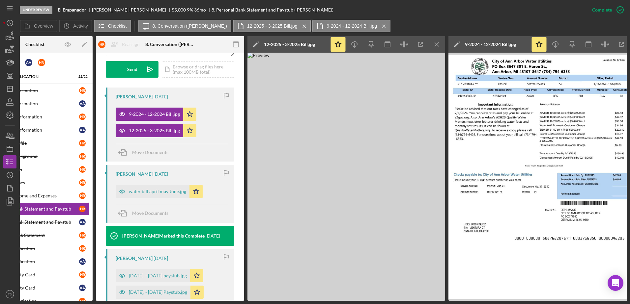
scroll to position [0, 43]
click at [169, 193] on div "water bill april may June.jpg" at bounding box center [156, 191] width 57 height 5
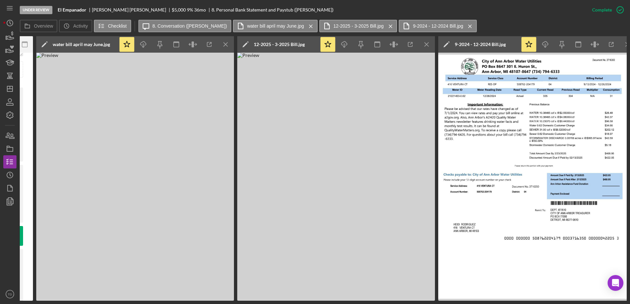
scroll to position [0, 263]
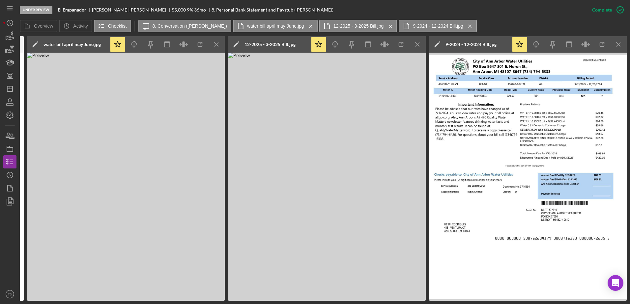
click at [526, 161] on img at bounding box center [528, 177] width 198 height 248
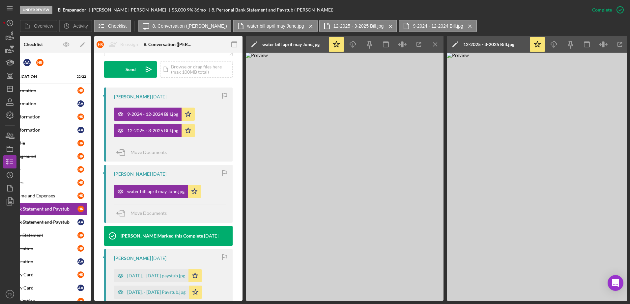
scroll to position [0, 0]
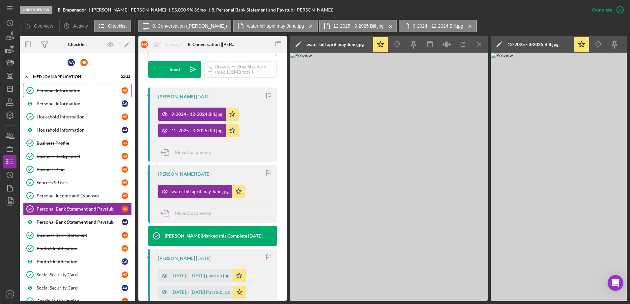
click at [51, 88] on div "Personal Information" at bounding box center [79, 90] width 85 height 5
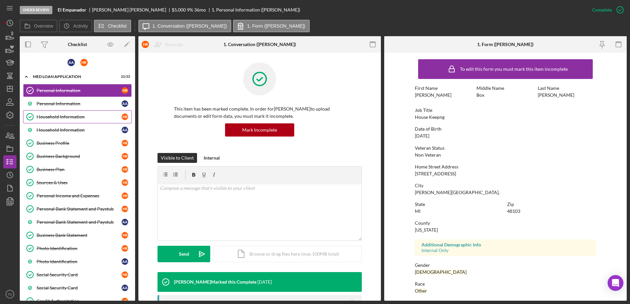
click at [56, 118] on div "Household Information" at bounding box center [79, 116] width 85 height 5
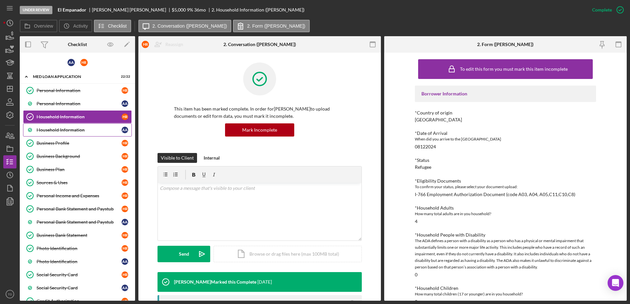
click at [59, 131] on div "Household Information" at bounding box center [79, 129] width 85 height 5
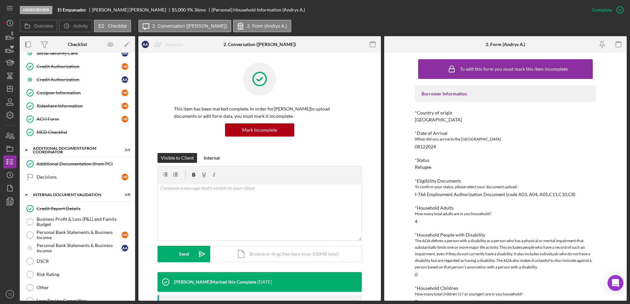
scroll to position [262, 0]
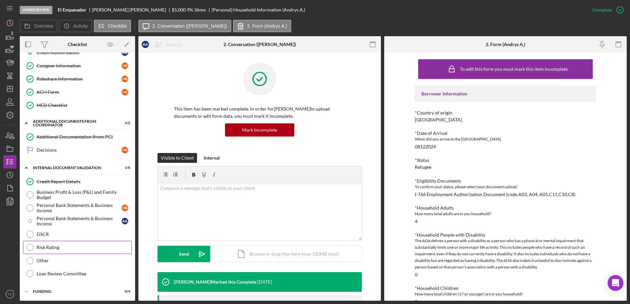
click at [73, 246] on div "Risk Rating" at bounding box center [84, 247] width 95 height 5
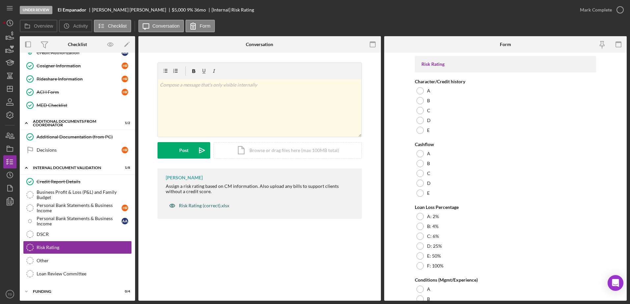
click at [203, 210] on div "Risk Rating (correct).xlsx" at bounding box center [199, 205] width 67 height 13
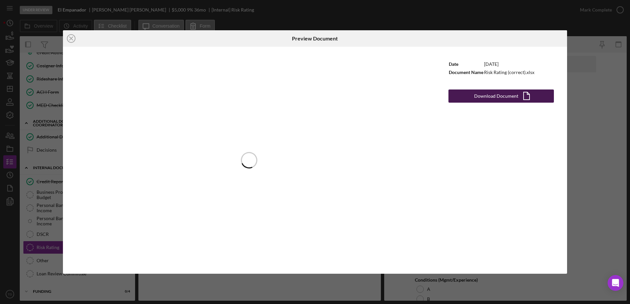
click at [483, 97] on div "Download Document" at bounding box center [496, 96] width 44 height 13
click at [72, 40] on icon "Icon/Close" at bounding box center [71, 38] width 16 height 16
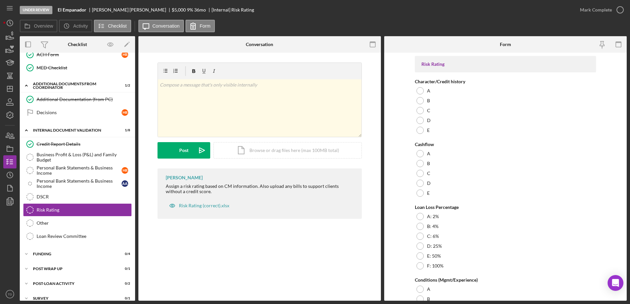
scroll to position [307, 0]
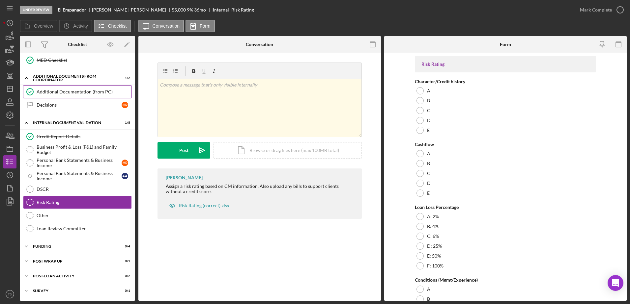
click at [80, 87] on link "Additional Documentation (from PC) Additional Documentation (from PC)" at bounding box center [77, 91] width 109 height 13
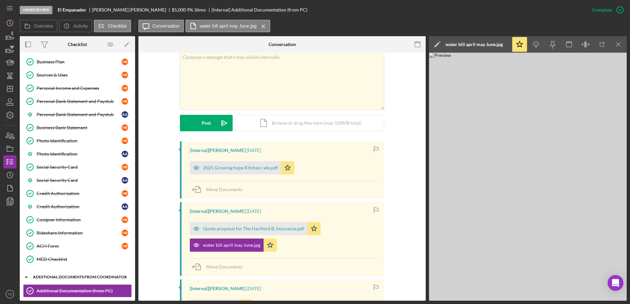
scroll to position [107, 0]
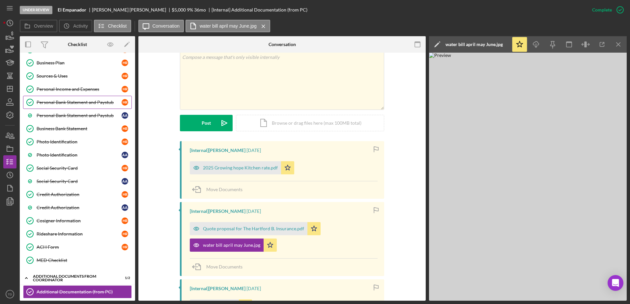
click at [70, 98] on link "Personal Bank Statement and Paystub Personal Bank Statement and Paystub H R" at bounding box center [77, 102] width 109 height 13
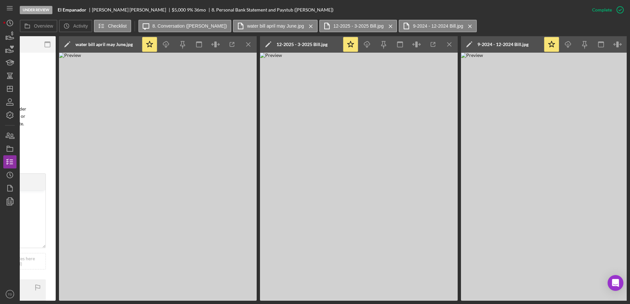
scroll to position [0, 263]
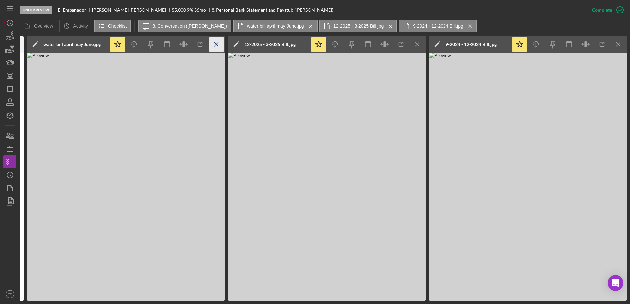
click at [217, 44] on icon "Icon/Menu Close" at bounding box center [216, 44] width 15 height 15
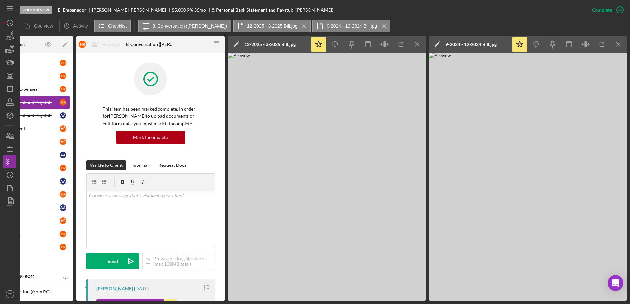
scroll to position [0, 62]
click at [417, 45] on icon "Icon/Menu Close" at bounding box center [417, 44] width 15 height 15
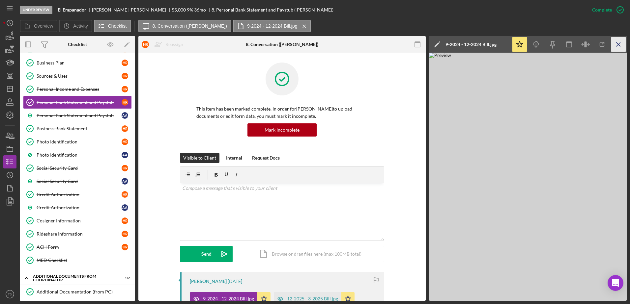
click at [617, 46] on icon "Icon/Menu Close" at bounding box center [618, 44] width 15 height 15
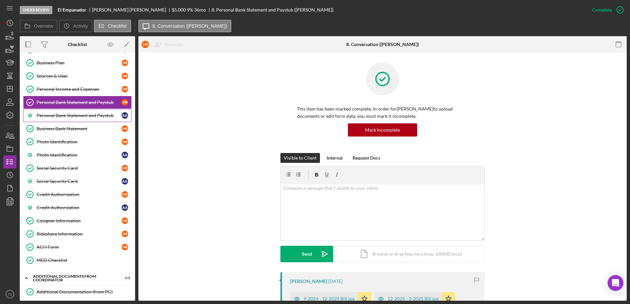
click at [75, 117] on div "Personal Bank Statement and Paystub" at bounding box center [79, 115] width 85 height 5
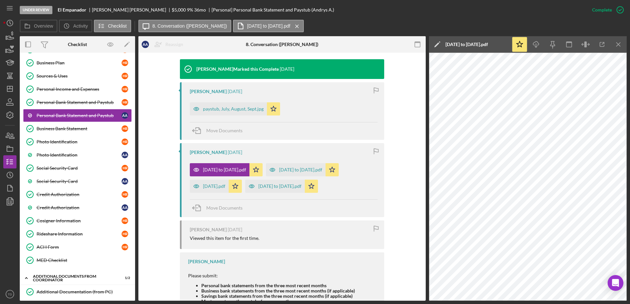
scroll to position [213, 0]
click at [288, 173] on div "June 13 to July 16.pdf" at bounding box center [296, 169] width 60 height 13
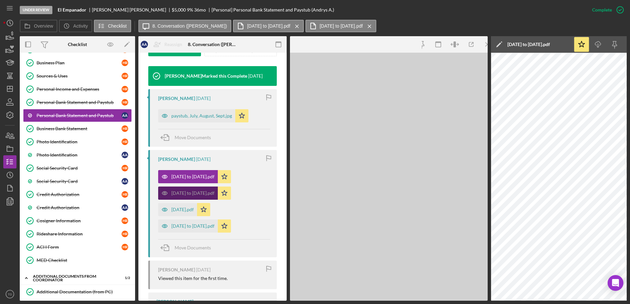
scroll to position [221, 0]
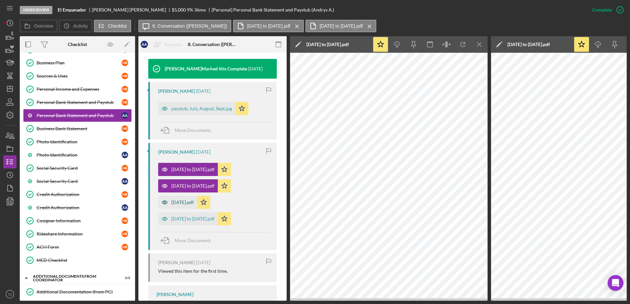
click at [178, 207] on div "May 14.pdf" at bounding box center [177, 202] width 39 height 13
click at [180, 216] on div "May 15 to June 12.pdf" at bounding box center [188, 218] width 60 height 13
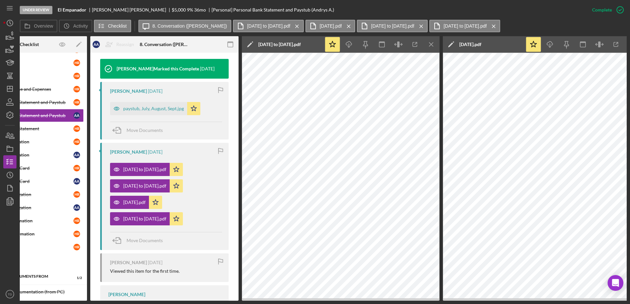
scroll to position [0, 49]
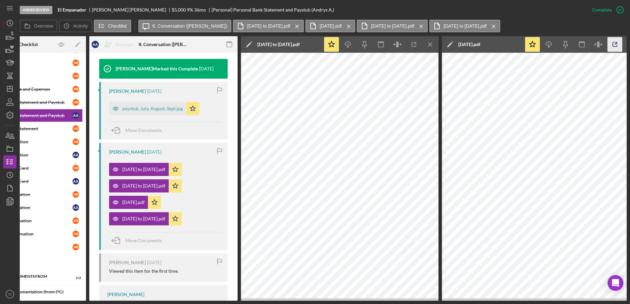
click at [613, 43] on icon "button" at bounding box center [614, 44] width 15 height 15
click at [414, 46] on icon "button" at bounding box center [413, 44] width 15 height 15
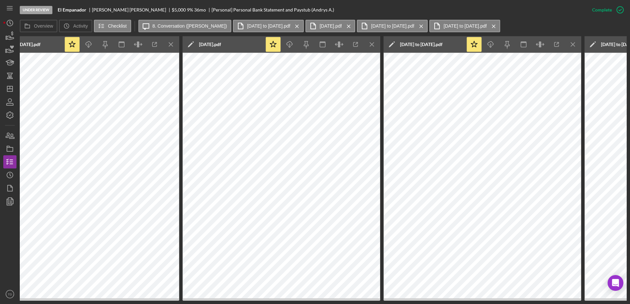
scroll to position [0, 312]
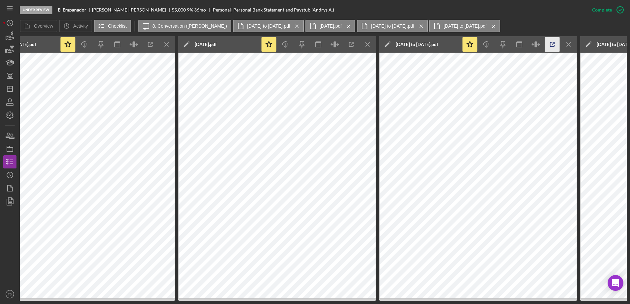
click at [548, 45] on icon "button" at bounding box center [552, 44] width 15 height 15
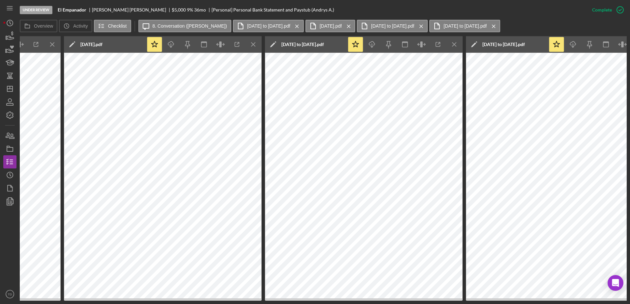
scroll to position [0, 464]
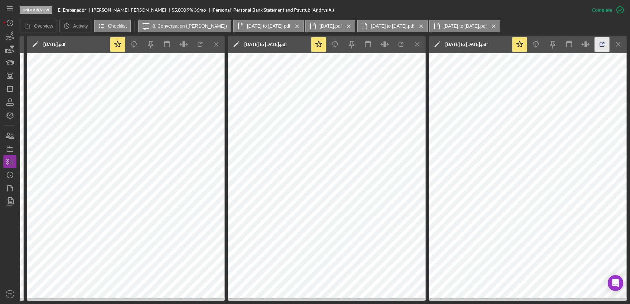
click at [603, 44] on icon "button" at bounding box center [601, 44] width 15 height 15
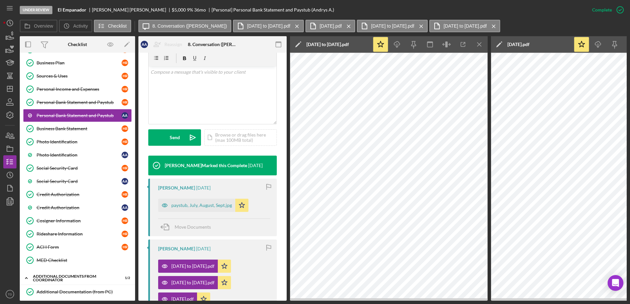
scroll to position [124, 0]
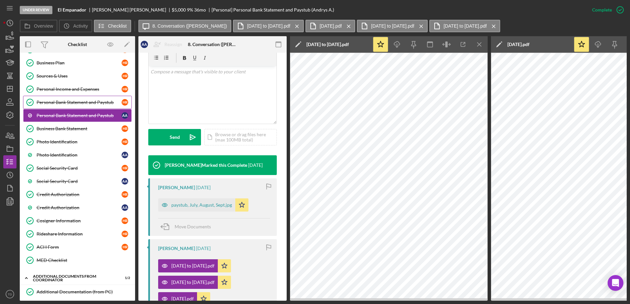
click at [86, 98] on link "Personal Bank Statement and Paystub Personal Bank Statement and Paystub H R" at bounding box center [77, 102] width 109 height 13
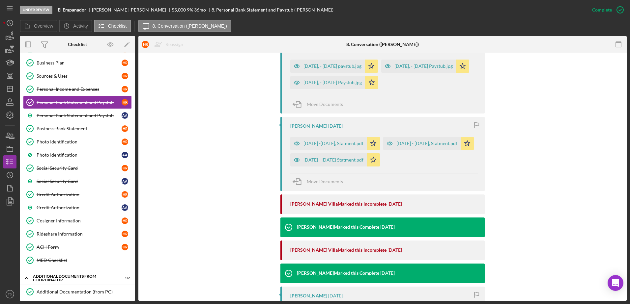
scroll to position [348, 0]
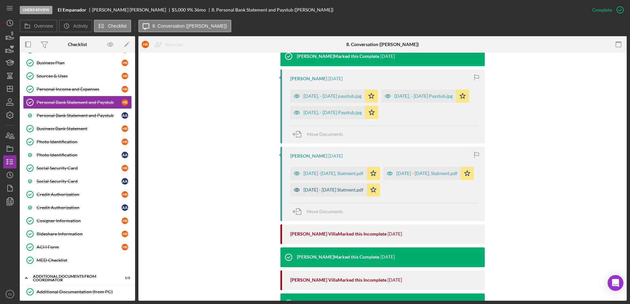
click at [346, 193] on div "May 15 - June 13 Statment.pdf" at bounding box center [333, 189] width 60 height 5
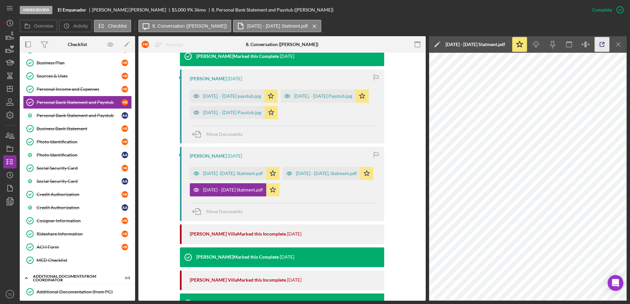
click at [600, 46] on icon "button" at bounding box center [602, 44] width 4 height 4
click at [282, 180] on div "June 14, 2025 - July 15, Statment.pdf" at bounding box center [320, 173] width 77 height 13
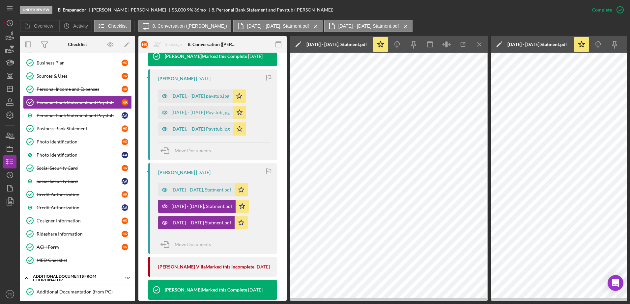
scroll to position [0, 62]
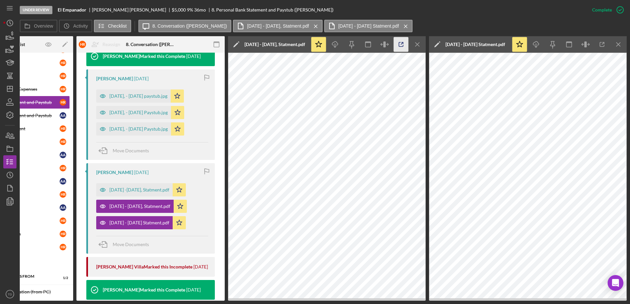
click at [399, 43] on icon "button" at bounding box center [400, 44] width 15 height 15
click at [140, 186] on div "July 16 -Aug 14, Statment.pdf" at bounding box center [134, 189] width 76 height 13
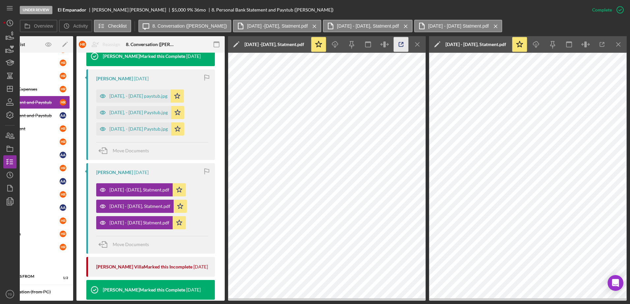
click at [397, 47] on icon "button" at bounding box center [400, 44] width 15 height 15
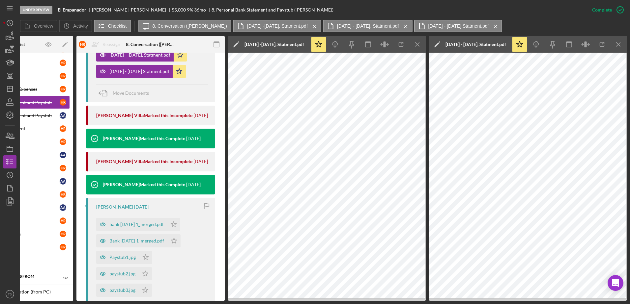
scroll to position [577, 0]
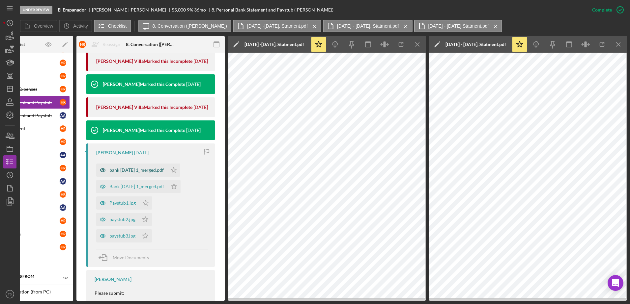
click at [131, 172] on div "bank Feb15 1_merged.pdf" at bounding box center [136, 170] width 54 height 5
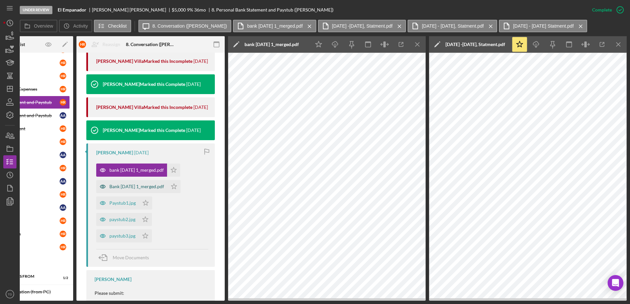
click at [140, 190] on div "Bank Jan 16 1_merged.pdf" at bounding box center [131, 186] width 71 height 13
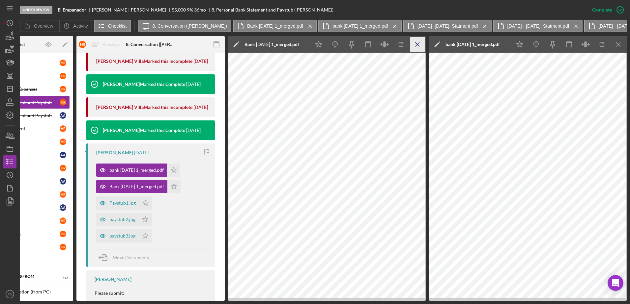
click at [418, 44] on icon "Icon/Menu Close" at bounding box center [417, 44] width 15 height 15
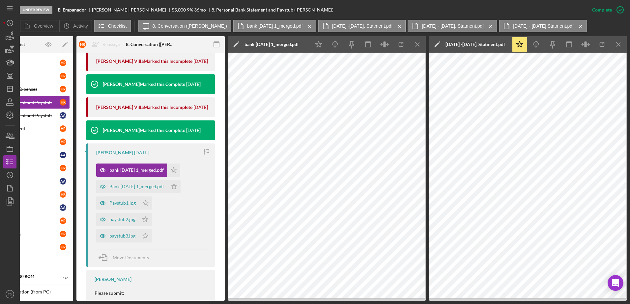
click at [418, 44] on icon "Icon/Menu Close" at bounding box center [417, 44] width 15 height 15
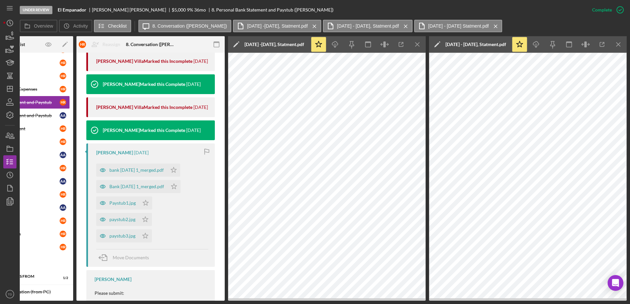
click at [418, 44] on icon "Icon/Menu Close" at bounding box center [417, 44] width 15 height 15
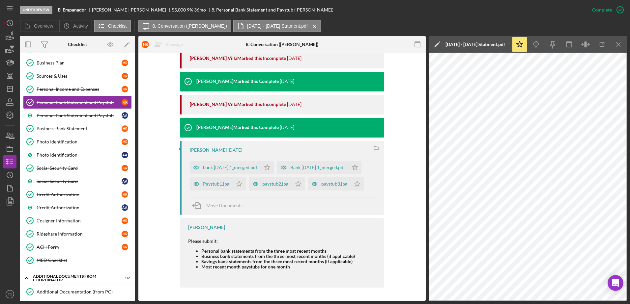
scroll to position [0, 0]
click at [618, 45] on line "button" at bounding box center [618, 44] width 4 height 4
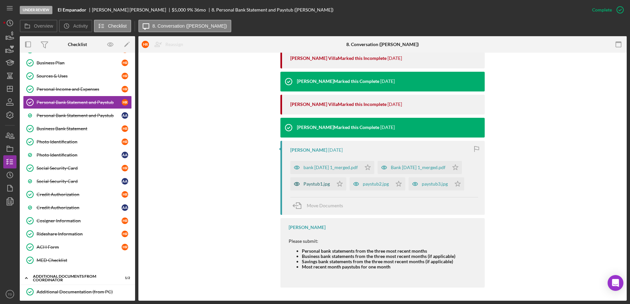
click at [317, 186] on div "Paystub1.jpg" at bounding box center [316, 183] width 26 height 5
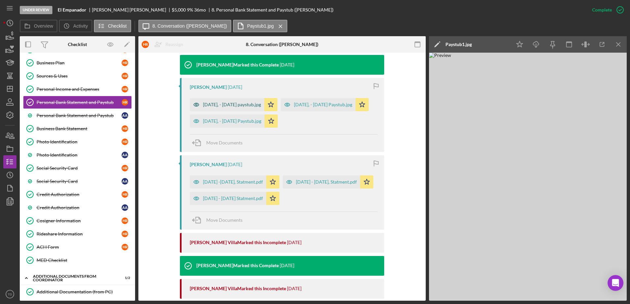
click at [235, 107] on div "July 6, - July 19 paystub.jpg" at bounding box center [232, 104] width 58 height 5
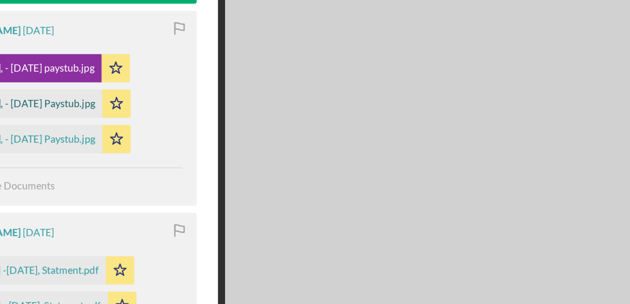
click at [229, 122] on div "July 20, - August 2 Paystub.jpg" at bounding box center [200, 121] width 58 height 5
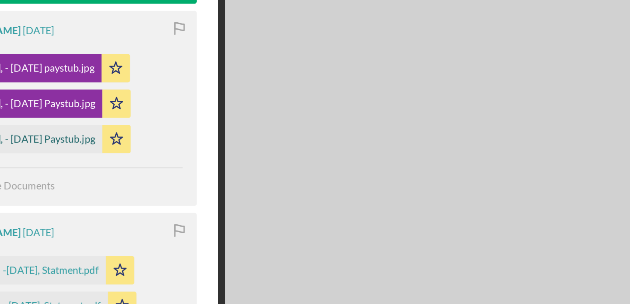
click at [210, 135] on div "June 22, - July 5 Paystub.jpg" at bounding box center [200, 137] width 58 height 5
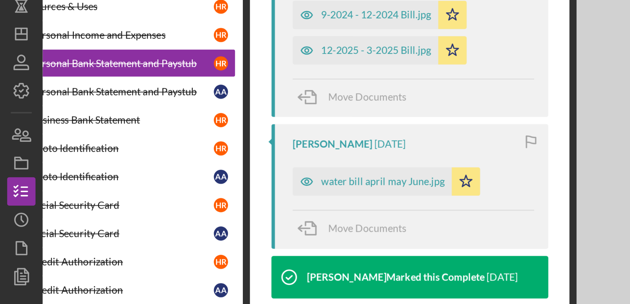
scroll to position [217, 0]
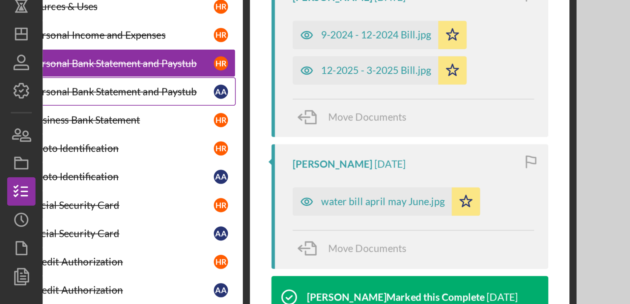
click at [81, 114] on div "Personal Bank Statement and Paystub" at bounding box center [56, 115] width 85 height 5
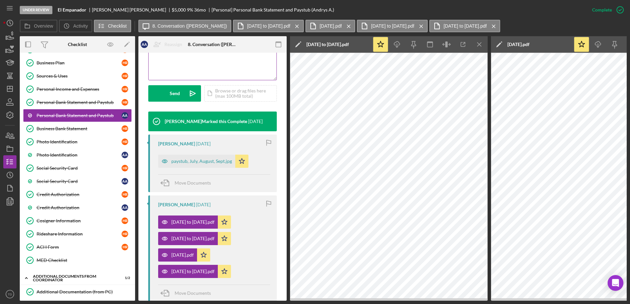
scroll to position [168, 0]
click at [193, 156] on div "paystub, July, August, Sept.jpg" at bounding box center [196, 160] width 77 height 13
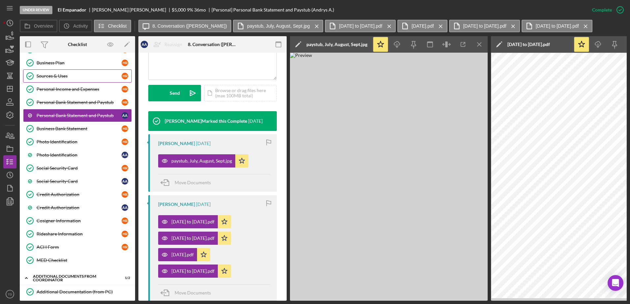
scroll to position [0, 0]
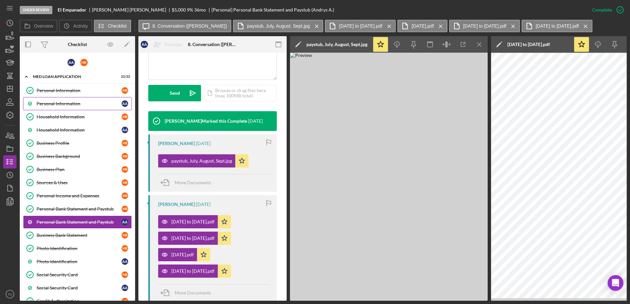
click at [61, 97] on link "Personal Information A A" at bounding box center [77, 103] width 109 height 13
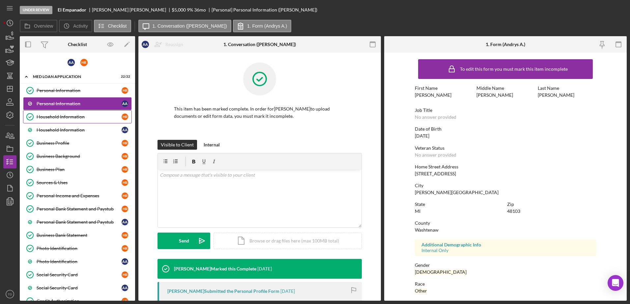
click at [60, 111] on link "Household Information Household Information H R" at bounding box center [77, 116] width 109 height 13
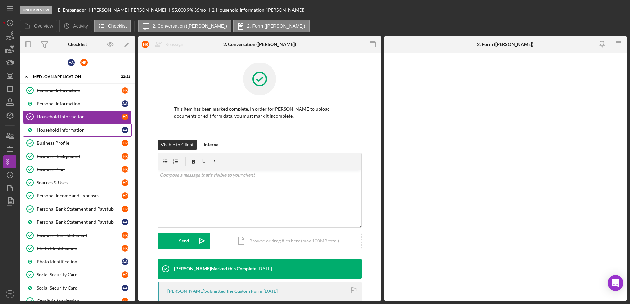
click at [57, 132] on div "Household Information" at bounding box center [79, 129] width 85 height 5
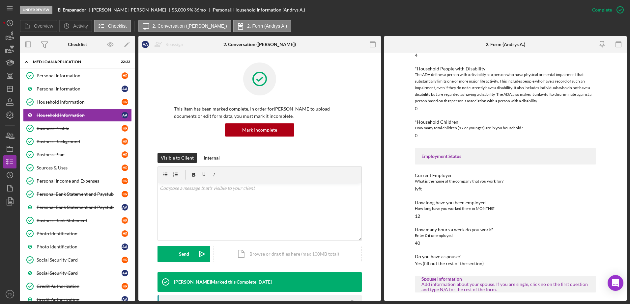
scroll to position [14, 0]
click at [89, 194] on div "Personal Bank Statement and Paystub" at bounding box center [79, 194] width 85 height 5
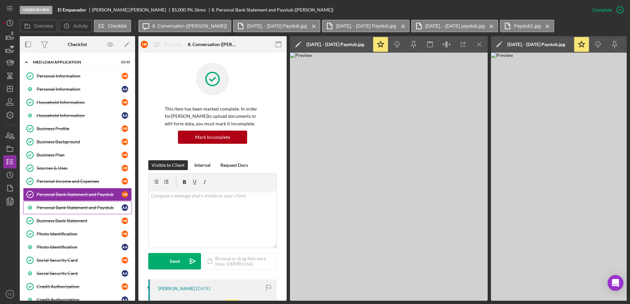
click at [88, 205] on div "Personal Bank Statement and Paystub" at bounding box center [79, 207] width 85 height 5
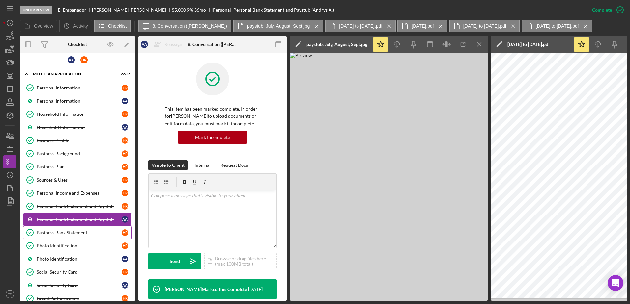
click at [77, 235] on div "Business Bank Statement" at bounding box center [79, 232] width 85 height 5
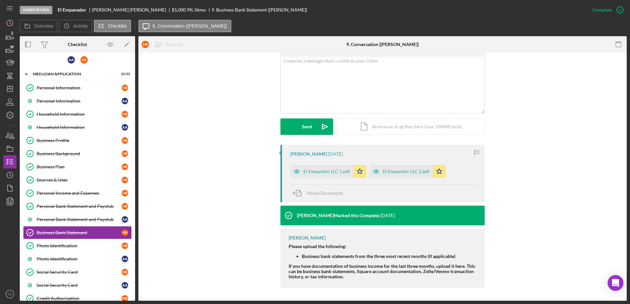
scroll to position [127, 0]
click at [321, 170] on div "El Empandor LLC 1.pdf" at bounding box center [326, 171] width 46 height 5
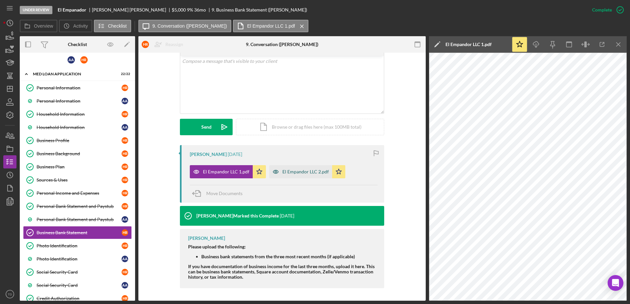
click at [313, 173] on div "El Empandor LLC 2.pdf" at bounding box center [305, 171] width 46 height 5
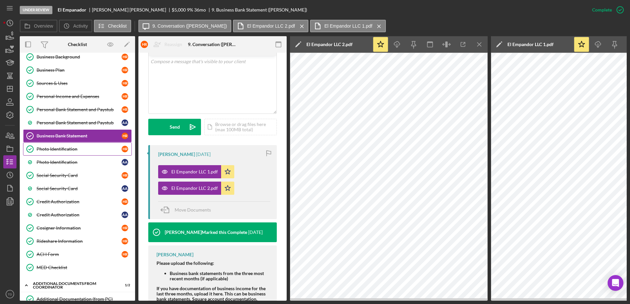
scroll to position [0, 0]
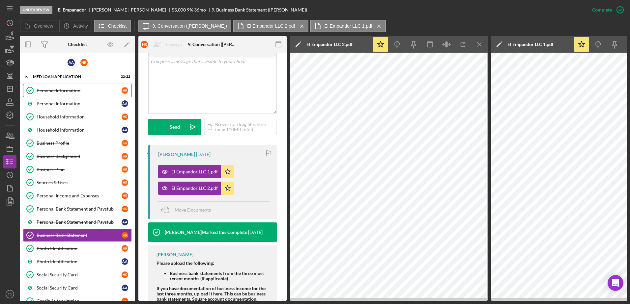
click at [66, 87] on link "Personal Information Personal Information H R" at bounding box center [77, 90] width 109 height 13
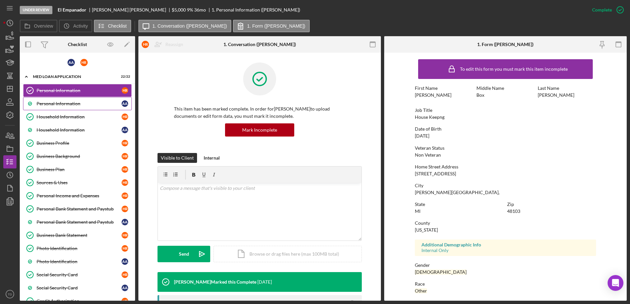
click at [63, 104] on div "Personal Information" at bounding box center [79, 103] width 85 height 5
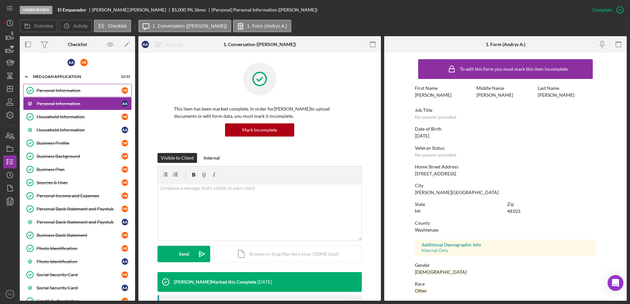
click at [60, 94] on link "Personal Information Personal Information H R" at bounding box center [77, 90] width 109 height 13
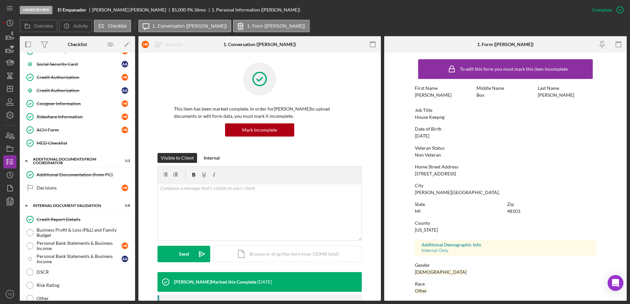
scroll to position [271, 0]
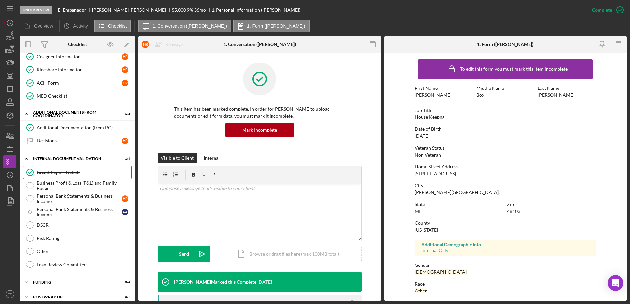
click at [70, 169] on link "Credit Report Details Credit Report Details" at bounding box center [77, 172] width 109 height 13
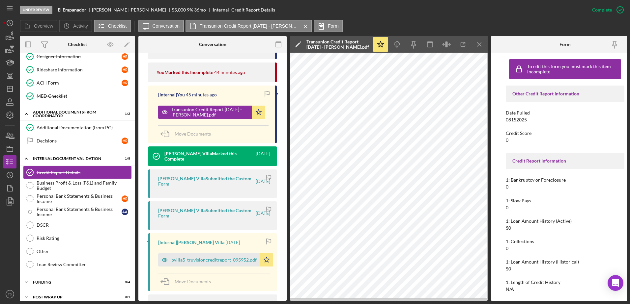
scroll to position [379, 0]
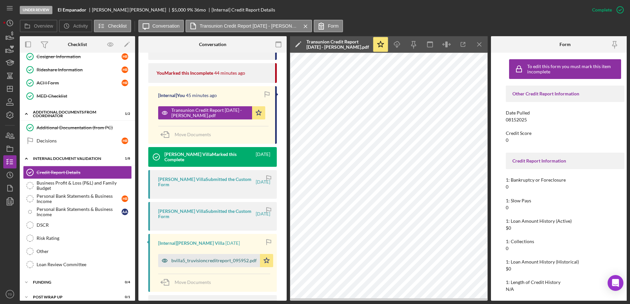
click at [222, 256] on div "bvilla5_truvisioncreditreport_095952.pdf" at bounding box center [209, 260] width 102 height 13
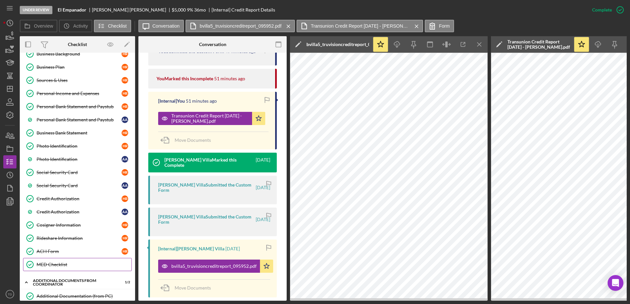
scroll to position [102, 0]
click at [81, 107] on div "Personal Bank Statement and Paystub" at bounding box center [79, 106] width 85 height 5
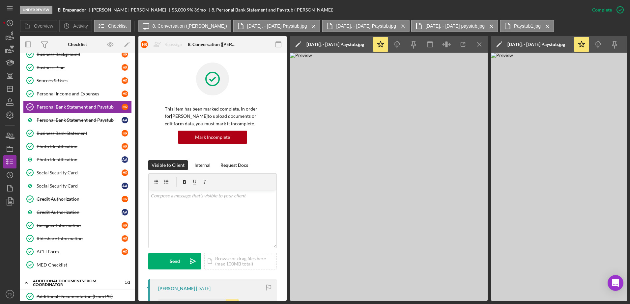
scroll to position [132, 0]
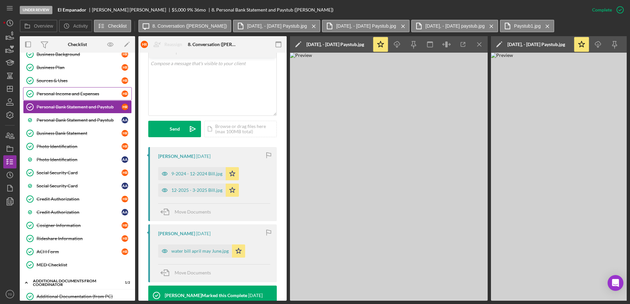
click at [77, 95] on div "Personal Income and Expenses" at bounding box center [79, 93] width 85 height 5
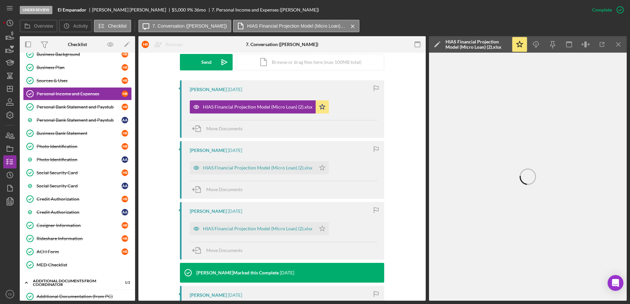
scroll to position [192, 0]
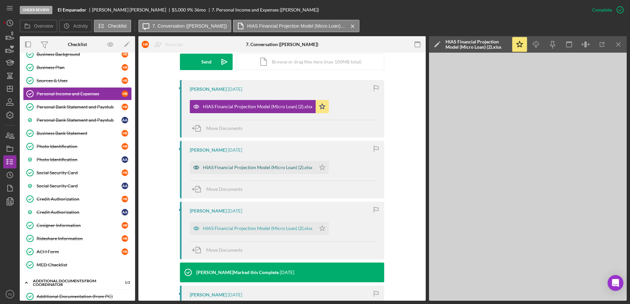
click at [274, 167] on div "HIAS Financial Projection Model (Micro Loan) (2).xlsx" at bounding box center [257, 167] width 109 height 5
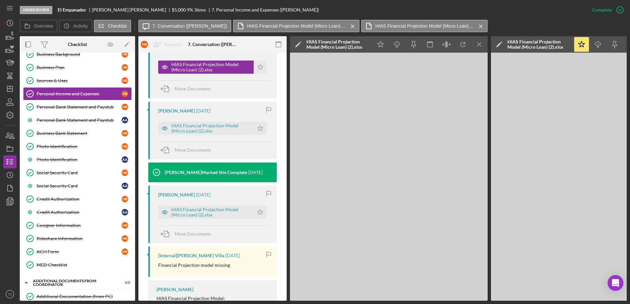
scroll to position [300, 0]
click at [72, 105] on div "Personal Bank Statement and Paystub" at bounding box center [79, 106] width 85 height 5
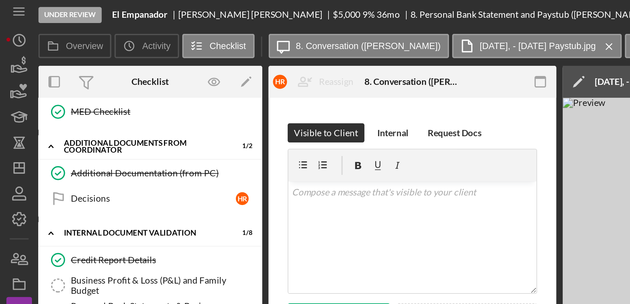
scroll to position [309, 0]
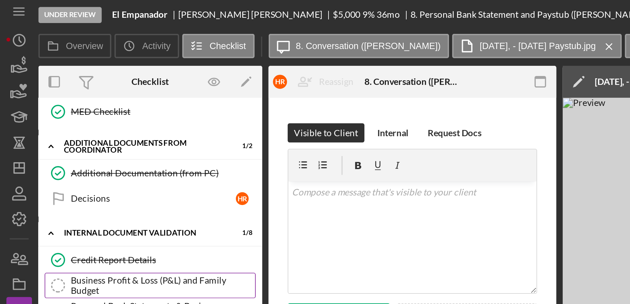
click at [85, 143] on link "Business Profit & Loss (P&L) and Family Budget Business Profit & Loss (P&L) and…" at bounding box center [77, 149] width 109 height 13
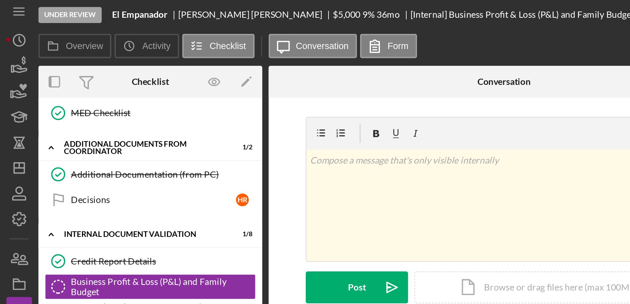
scroll to position [307, 0]
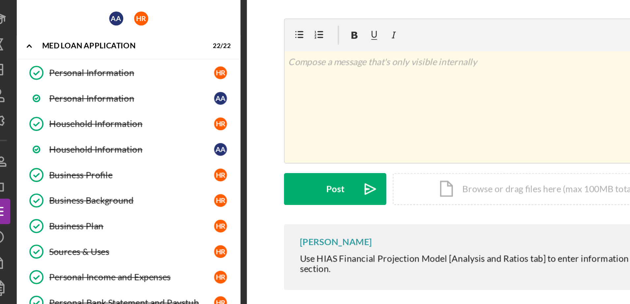
scroll to position [307, 0]
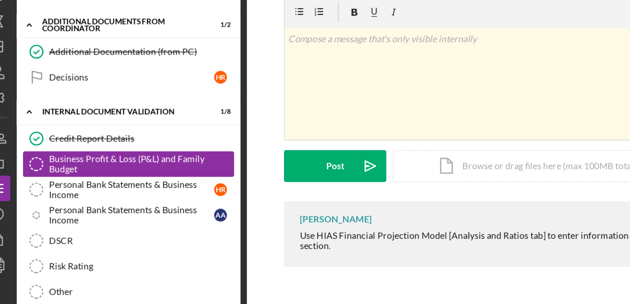
click at [73, 150] on div "Business Profit & Loss (P&L) and Family Budget" at bounding box center [84, 149] width 95 height 11
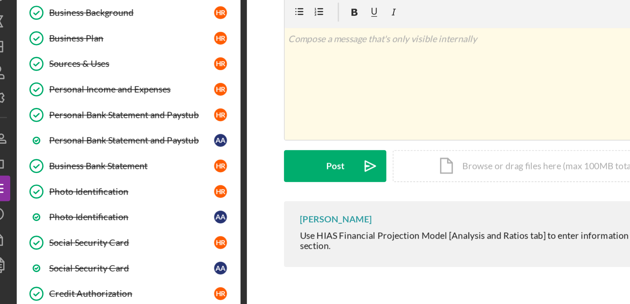
scroll to position [84, 0]
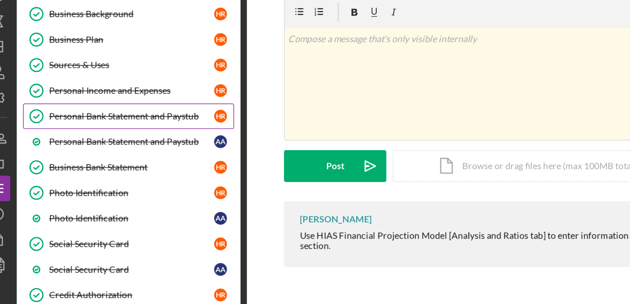
click at [79, 129] on link "Personal Bank Statement and Paystub Personal Bank Statement and Paystub H R" at bounding box center [77, 124] width 109 height 13
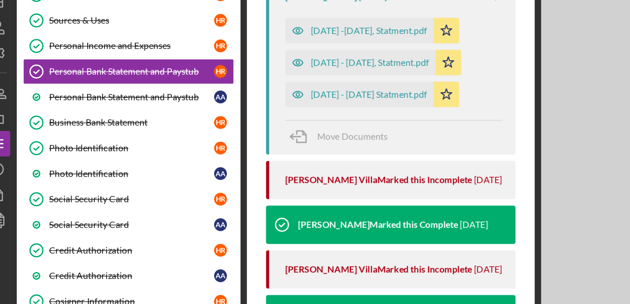
scroll to position [458, 0]
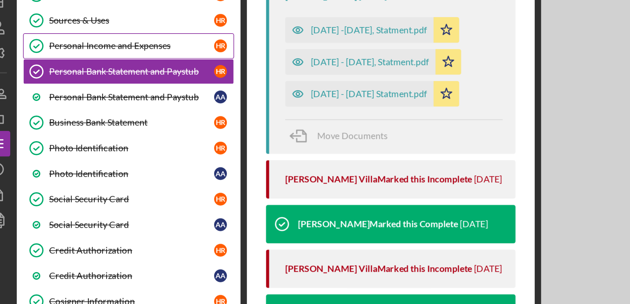
click at [81, 113] on div "Personal Income and Expenses" at bounding box center [79, 111] width 85 height 5
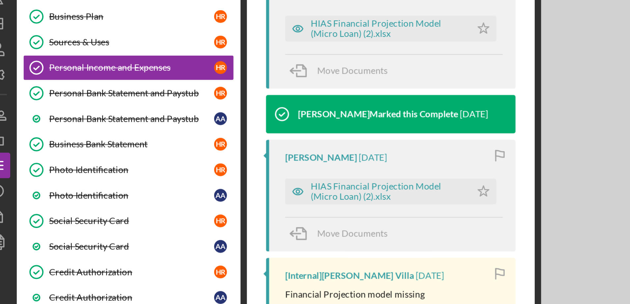
scroll to position [335, 0]
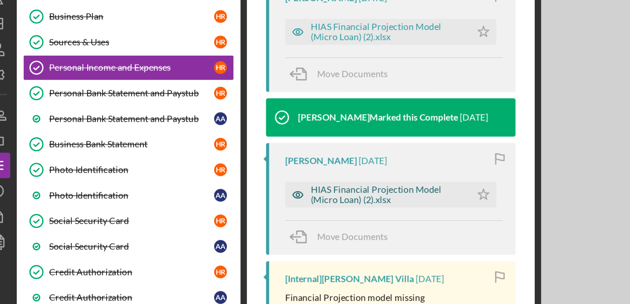
click at [216, 178] on div "HIAS Financial Projection Model (Micro Loan) (2).xlsx" at bounding box center [210, 177] width 79 height 11
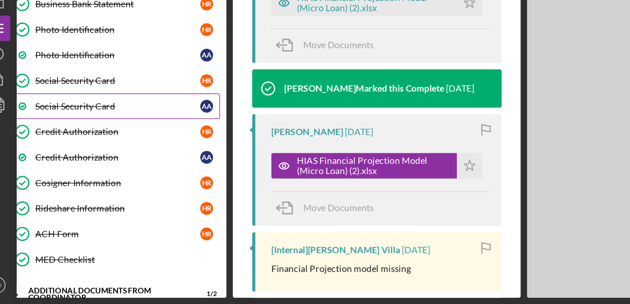
scroll to position [0, 0]
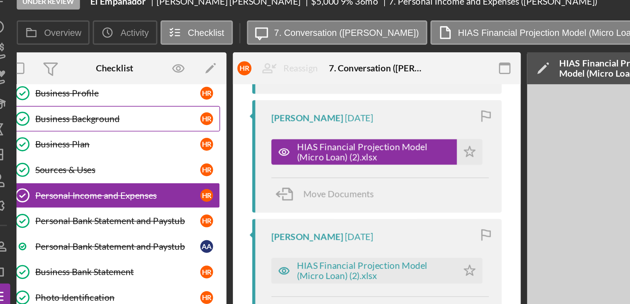
click at [66, 69] on div "Business Background" at bounding box center [71, 70] width 85 height 5
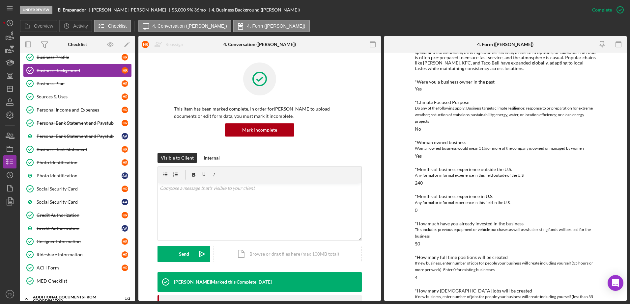
scroll to position [84, 0]
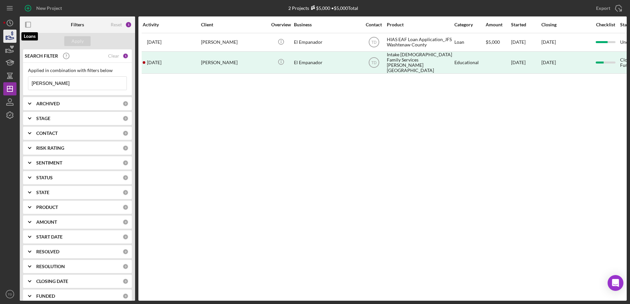
click at [13, 38] on icon "button" at bounding box center [10, 38] width 7 height 4
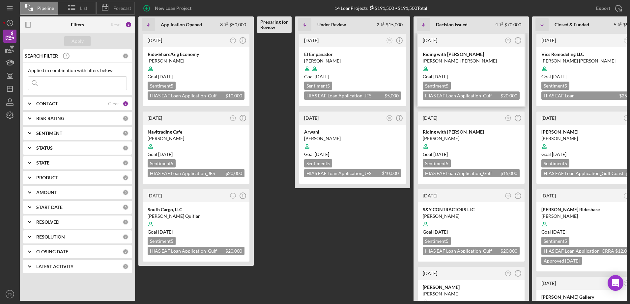
click at [443, 56] on div "Riding with [PERSON_NAME]" at bounding box center [470, 54] width 97 height 7
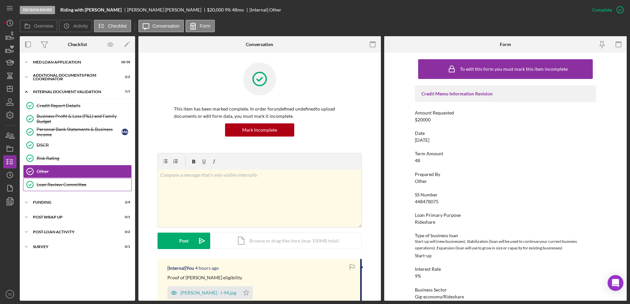
click at [64, 185] on div "Loan Review Committee" at bounding box center [84, 184] width 95 height 5
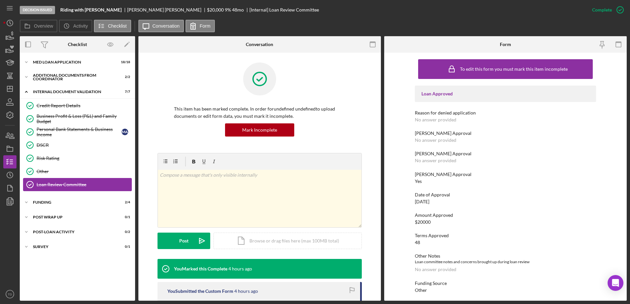
click at [64, 179] on link "Loan Review Committee Loan Review Committee" at bounding box center [77, 184] width 109 height 13
click at [57, 173] on div "Other" at bounding box center [84, 171] width 95 height 5
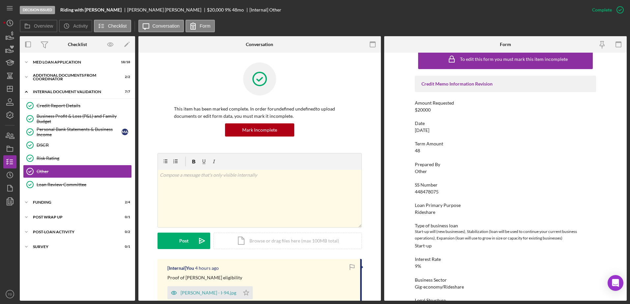
scroll to position [11, 0]
drag, startPoint x: 440, startPoint y: 191, endPoint x: 400, endPoint y: 191, distance: 39.8
click at [400, 191] on div "To edit this form you must mark this item incomplete Credit Memo Information Re…" at bounding box center [505, 177] width 242 height 248
copy div "448478075"
click at [64, 61] on div "MED Loan Application" at bounding box center [80, 62] width 94 height 4
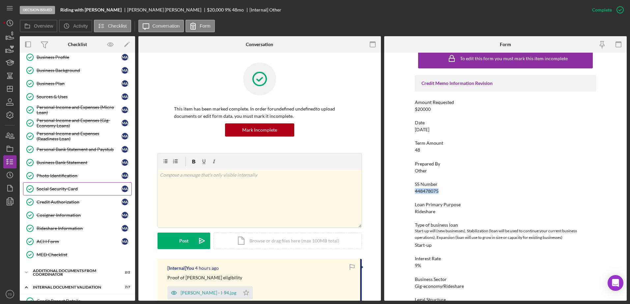
scroll to position [45, 0]
click at [63, 190] on div "Social Security Card" at bounding box center [79, 188] width 85 height 5
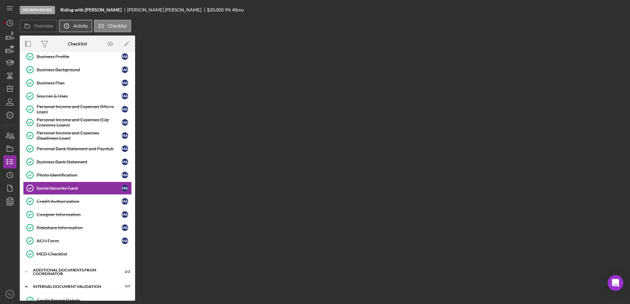
click at [74, 26] on label "Activity" at bounding box center [80, 25] width 14 height 5
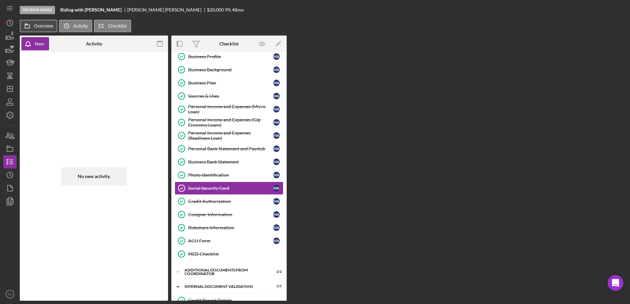
click at [35, 24] on label "Overview" at bounding box center [43, 25] width 19 height 5
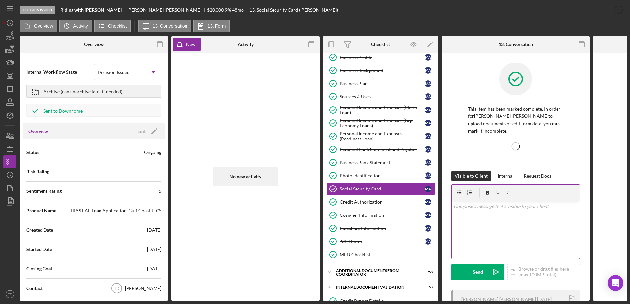
scroll to position [0, 115]
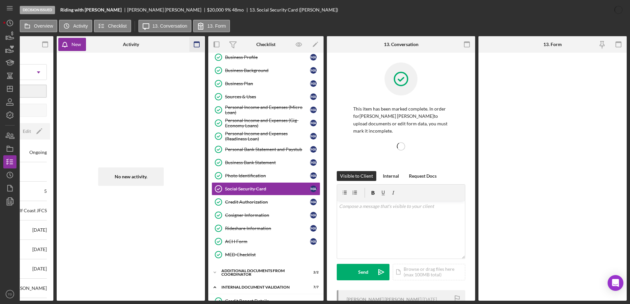
click at [190, 42] on icon "button" at bounding box center [196, 44] width 15 height 15
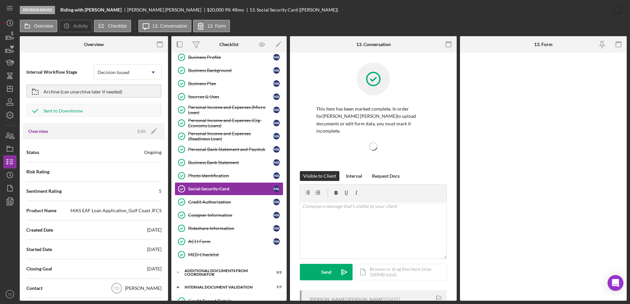
scroll to position [0, 0]
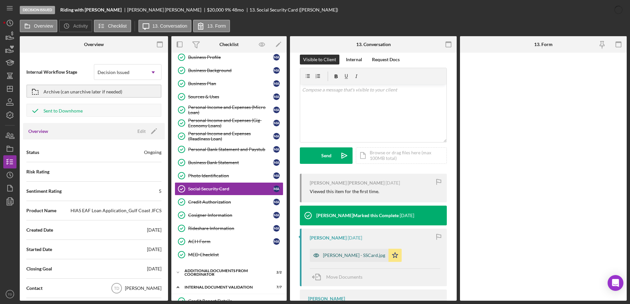
click at [345, 253] on div "Mohamad Hussin - SSCard.jpg" at bounding box center [348, 255] width 79 height 13
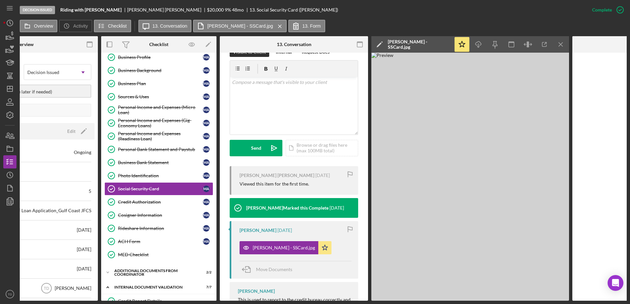
scroll to position [0, 70]
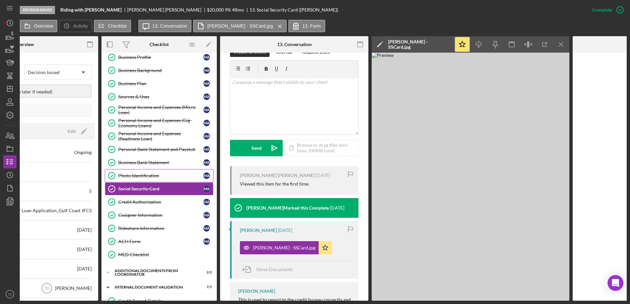
click at [156, 178] on div "Photo Identification" at bounding box center [160, 175] width 85 height 5
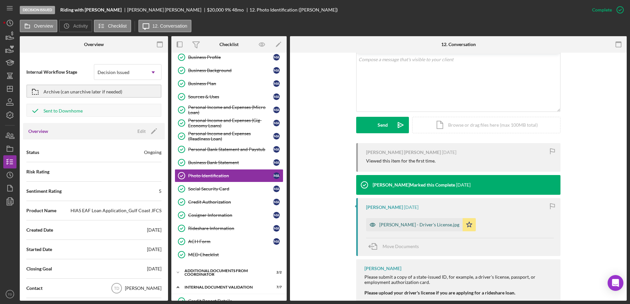
click at [418, 223] on div "[PERSON_NAME] - Driver's License.jpg" at bounding box center [414, 224] width 96 height 13
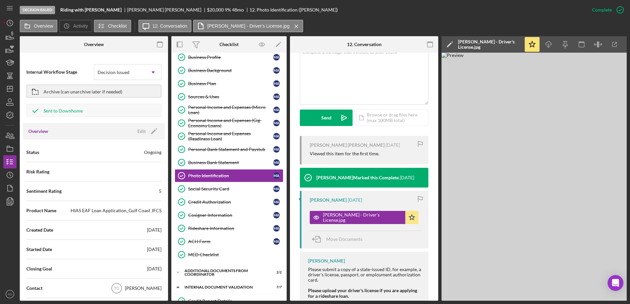
scroll to position [0, 13]
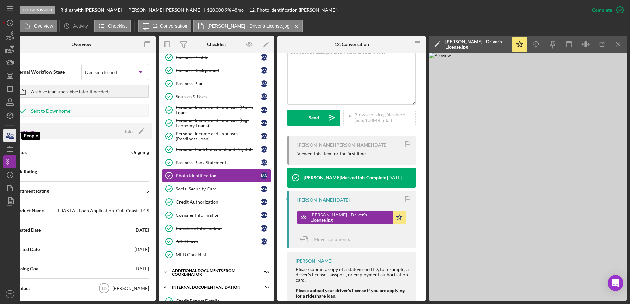
click at [10, 138] on icon "button" at bounding box center [12, 136] width 5 height 5
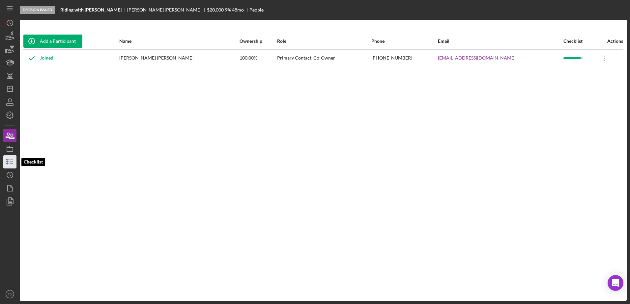
click at [13, 158] on icon "button" at bounding box center [10, 162] width 16 height 16
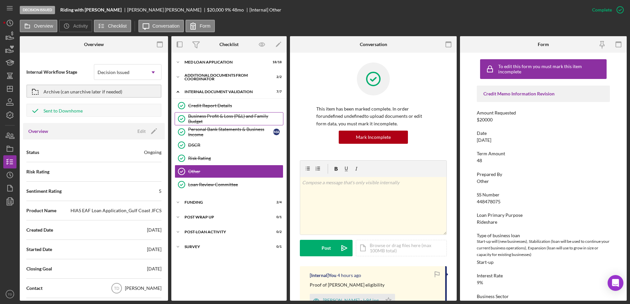
click at [205, 119] on div "Business Profit & Loss (P&L) and Family Budget" at bounding box center [235, 119] width 95 height 11
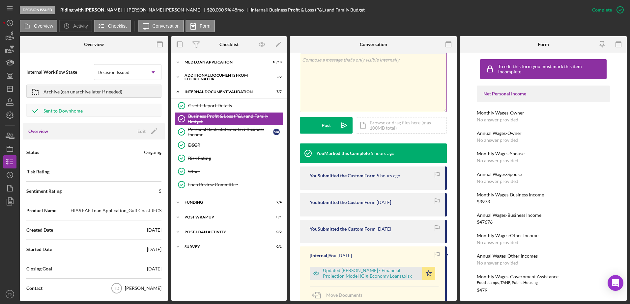
scroll to position [177, 0]
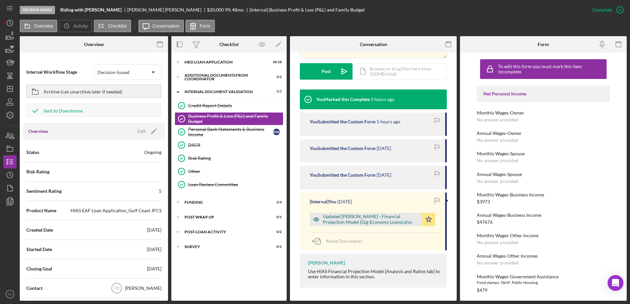
click at [354, 219] on div "Updated MOHAMAD HUSSIN - Financial Projection Model (Gig-Economy Loans).xlsx" at bounding box center [371, 219] width 96 height 11
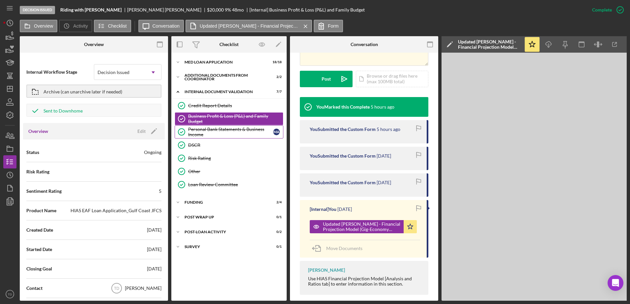
click at [234, 131] on div "Personal Bank Statements & Business Income" at bounding box center [230, 132] width 85 height 11
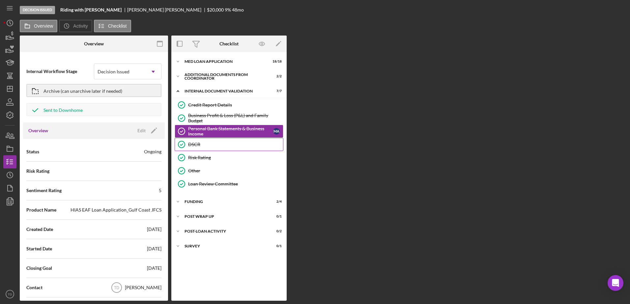
click at [223, 143] on div "DSCR" at bounding box center [235, 144] width 95 height 5
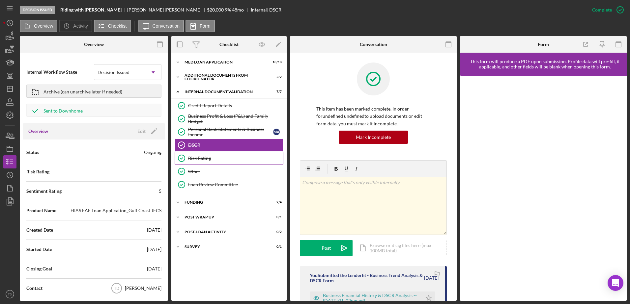
click at [219, 154] on link "Risk Rating Risk Rating" at bounding box center [228, 158] width 109 height 13
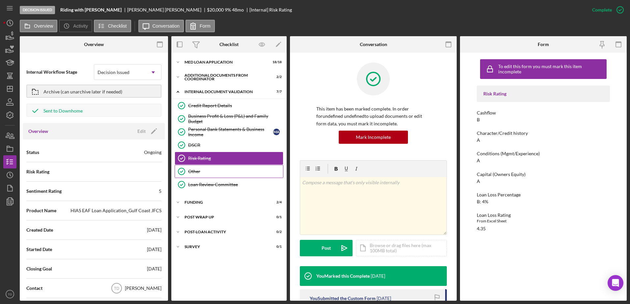
click at [214, 165] on link "Other Other" at bounding box center [228, 171] width 109 height 13
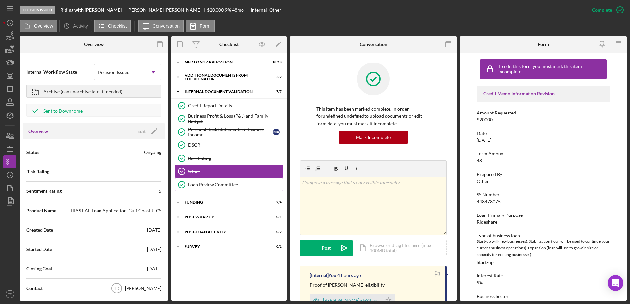
click at [216, 181] on link "Loan Review Committee Loan Review Committee" at bounding box center [228, 184] width 109 height 13
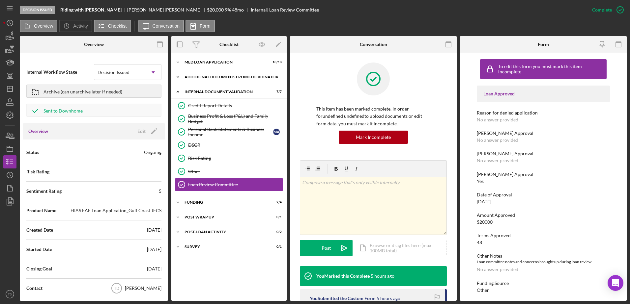
click at [210, 78] on div "Additional Documents from Coordinator" at bounding box center [231, 77] width 94 height 4
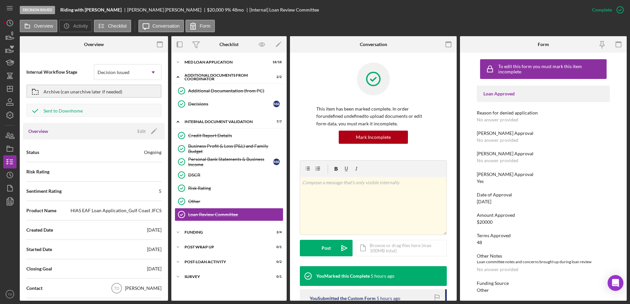
click at [542, 232] on div "Loan Approved Reason for denied application No answer provided Phillip Approval…" at bounding box center [542, 230] width 133 height 289
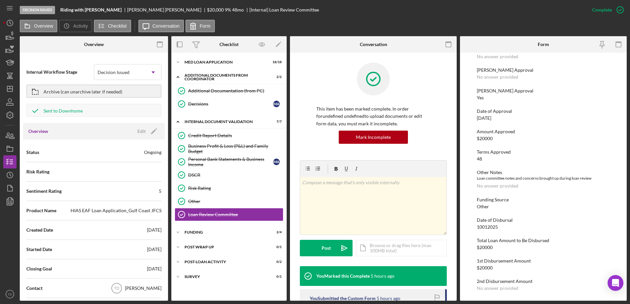
scroll to position [83, 0]
click at [225, 60] on div "MED Loan Application" at bounding box center [231, 62] width 94 height 4
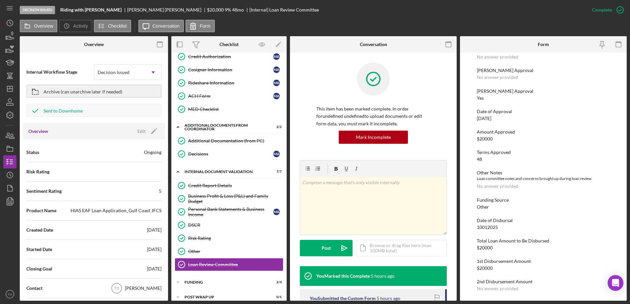
scroll to position [191, 0]
click at [223, 104] on link "MED Checklist MED Checklist" at bounding box center [228, 108] width 109 height 13
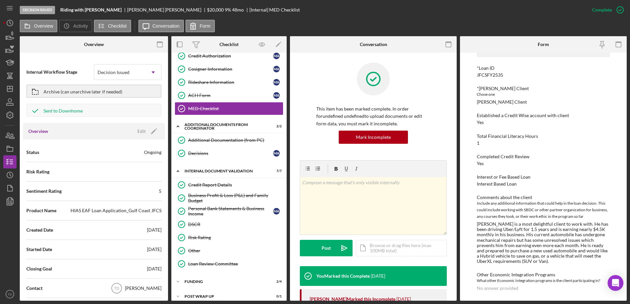
scroll to position [45, 0]
drag, startPoint x: 503, startPoint y: 77, endPoint x: 474, endPoint y: 74, distance: 28.7
click at [474, 74] on div "To edit this form you must mark this item incomplete Checklist *Loan ID JFCSFY2…" at bounding box center [543, 177] width 167 height 248
copy div "JFCSFY2535"
click at [225, 257] on link "Loan Review Committee Loan Review Committee" at bounding box center [228, 263] width 109 height 13
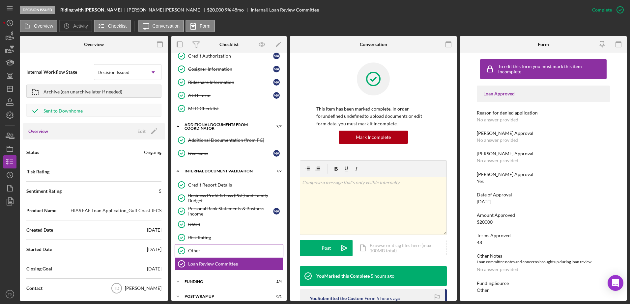
click at [217, 250] on div "Other" at bounding box center [235, 250] width 95 height 5
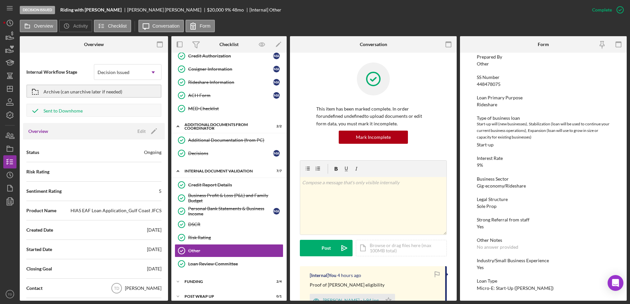
scroll to position [118, 0]
click at [247, 264] on div "Loan Review Committee" at bounding box center [235, 263] width 95 height 5
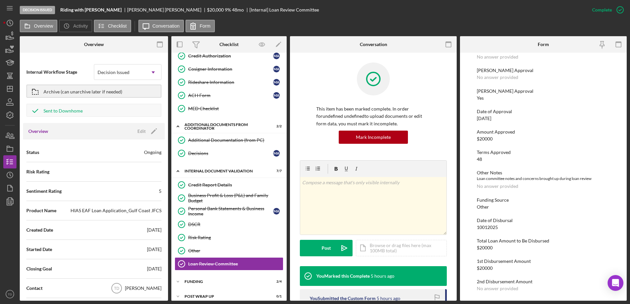
scroll to position [82, 0]
click at [219, 250] on div "Other" at bounding box center [235, 250] width 95 height 5
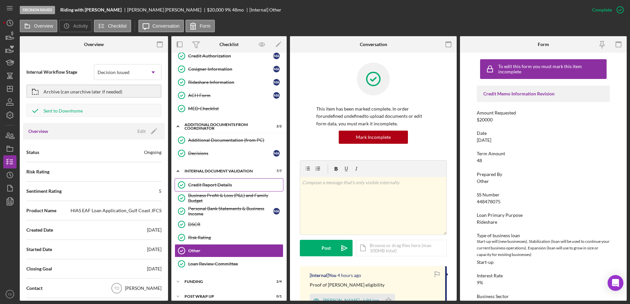
click at [228, 186] on div "Credit Report Details" at bounding box center [235, 184] width 95 height 5
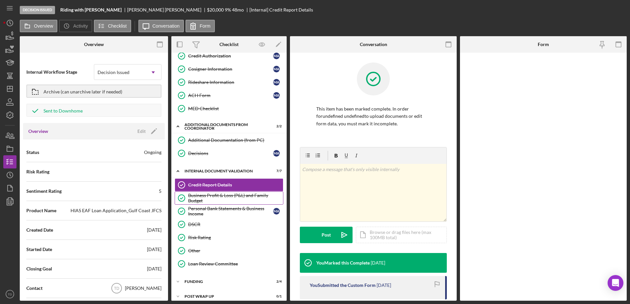
click at [228, 198] on div "Business Profit & Loss (P&L) and Family Budget" at bounding box center [235, 198] width 95 height 11
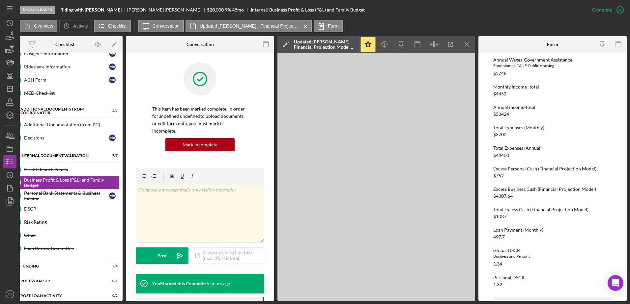
scroll to position [206, 0]
click at [60, 79] on div "ACH Form" at bounding box center [66, 80] width 85 height 5
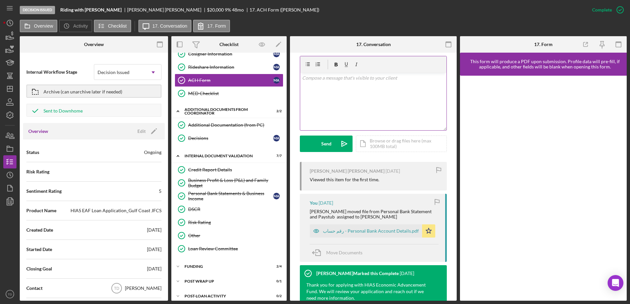
scroll to position [150, 0]
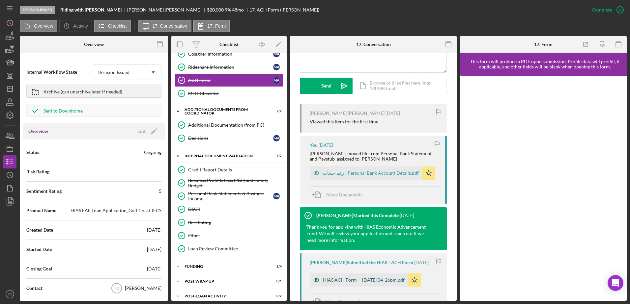
click at [366, 278] on div "HIAS ACH Form -- 2025-09-03 04_26pm.pdf" at bounding box center [364, 280] width 82 height 5
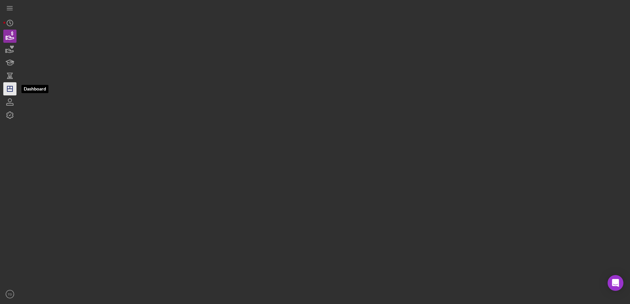
click at [11, 86] on icon "Icon/Dashboard" at bounding box center [10, 89] width 16 height 16
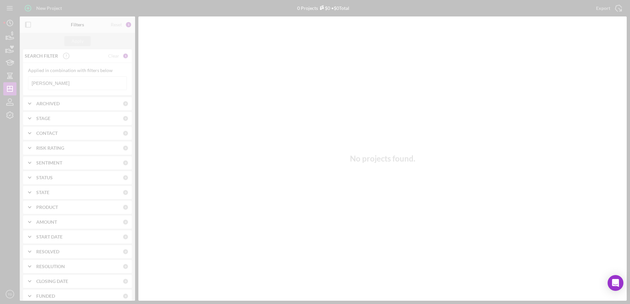
click at [61, 78] on div at bounding box center [315, 152] width 630 height 304
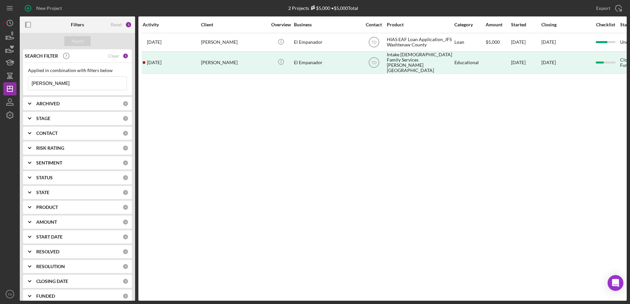
click at [53, 84] on input "[PERSON_NAME]" at bounding box center [77, 83] width 98 height 13
drag, startPoint x: 53, startPoint y: 84, endPoint x: 19, endPoint y: 85, distance: 33.6
click at [19, 85] on div "New Project 2 Projects $5,000 • $5,000 Total [PERSON_NAME] Export Icon/Export F…" at bounding box center [314, 150] width 623 height 301
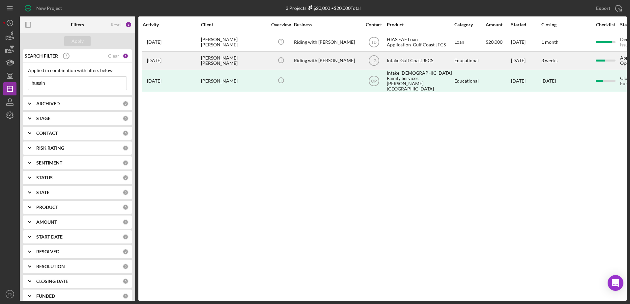
type input "hussin"
click at [229, 59] on div "[PERSON_NAME] [PERSON_NAME]" at bounding box center [234, 60] width 66 height 17
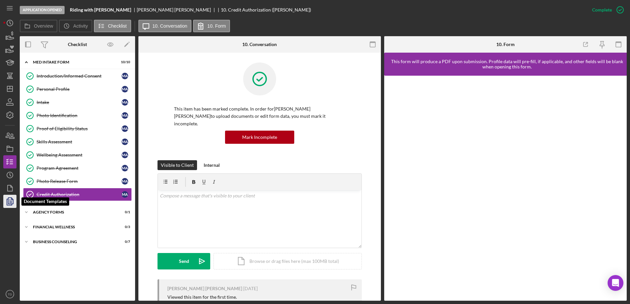
click at [11, 202] on icon "button" at bounding box center [10, 201] width 16 height 16
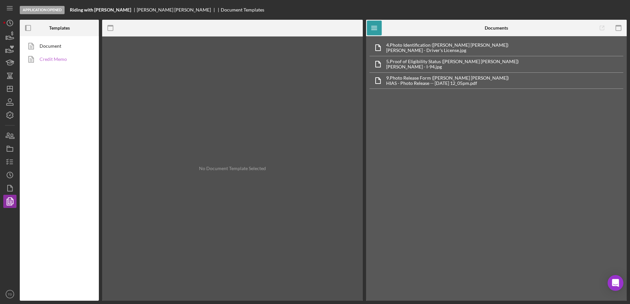
click at [52, 57] on link "Credit Memo" at bounding box center [57, 59] width 69 height 13
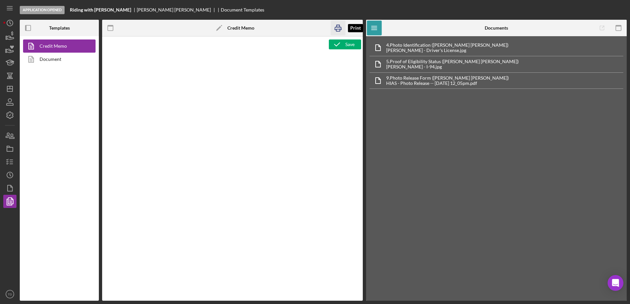
click at [336, 27] on icon "button" at bounding box center [338, 28] width 7 height 3
click at [337, 29] on rect "button" at bounding box center [338, 30] width 4 height 2
type textarea "<h1>DownHome Information&nbsp;</h1> <h3><span style="text-decoration: underline…"
